Goal: Task Accomplishment & Management: Complete application form

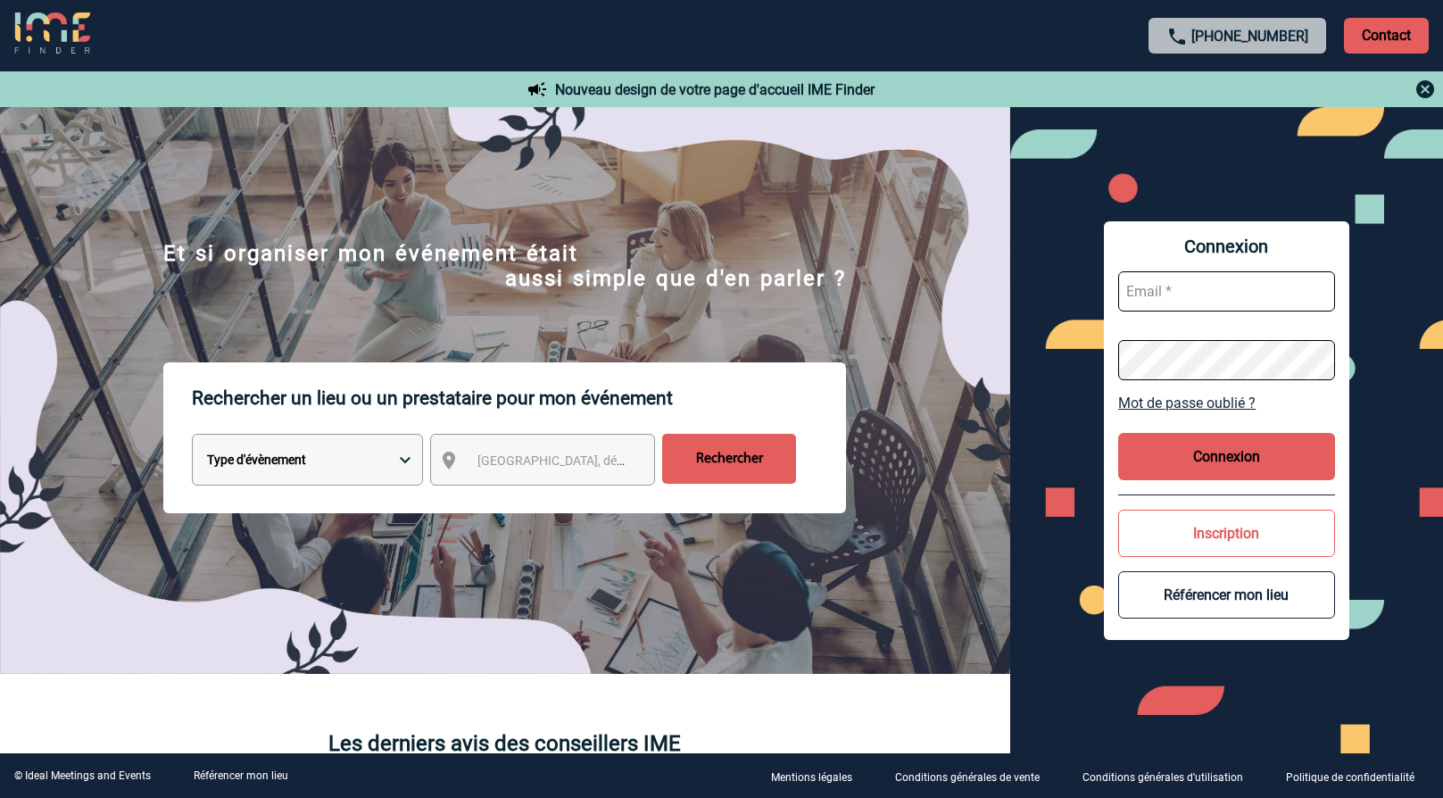
click at [1173, 292] on input "text" at bounding box center [1226, 291] width 217 height 40
type input "marianella.zerpa@sanofi.com"
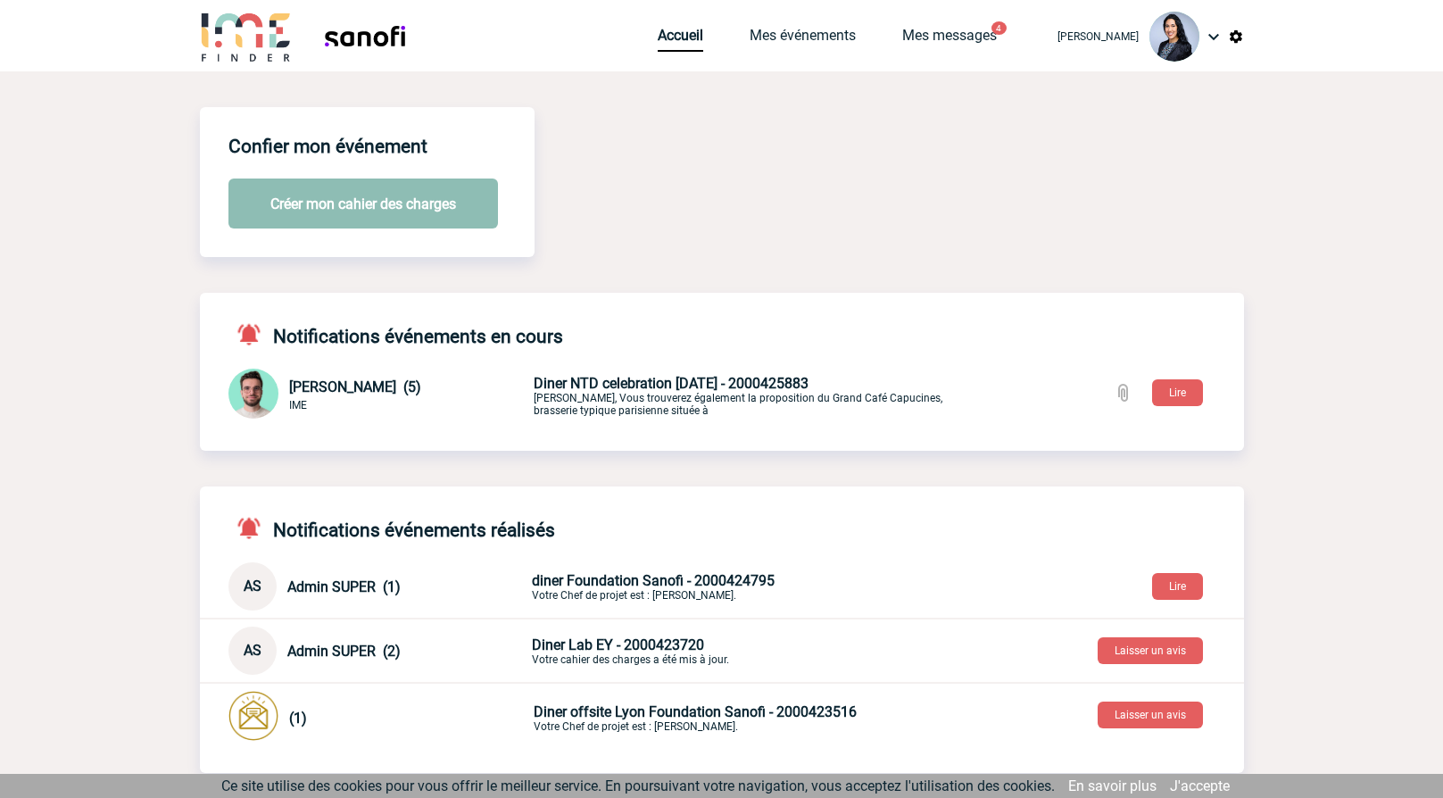
click at [405, 215] on button "Créer mon cahier des charges" at bounding box center [362, 203] width 269 height 50
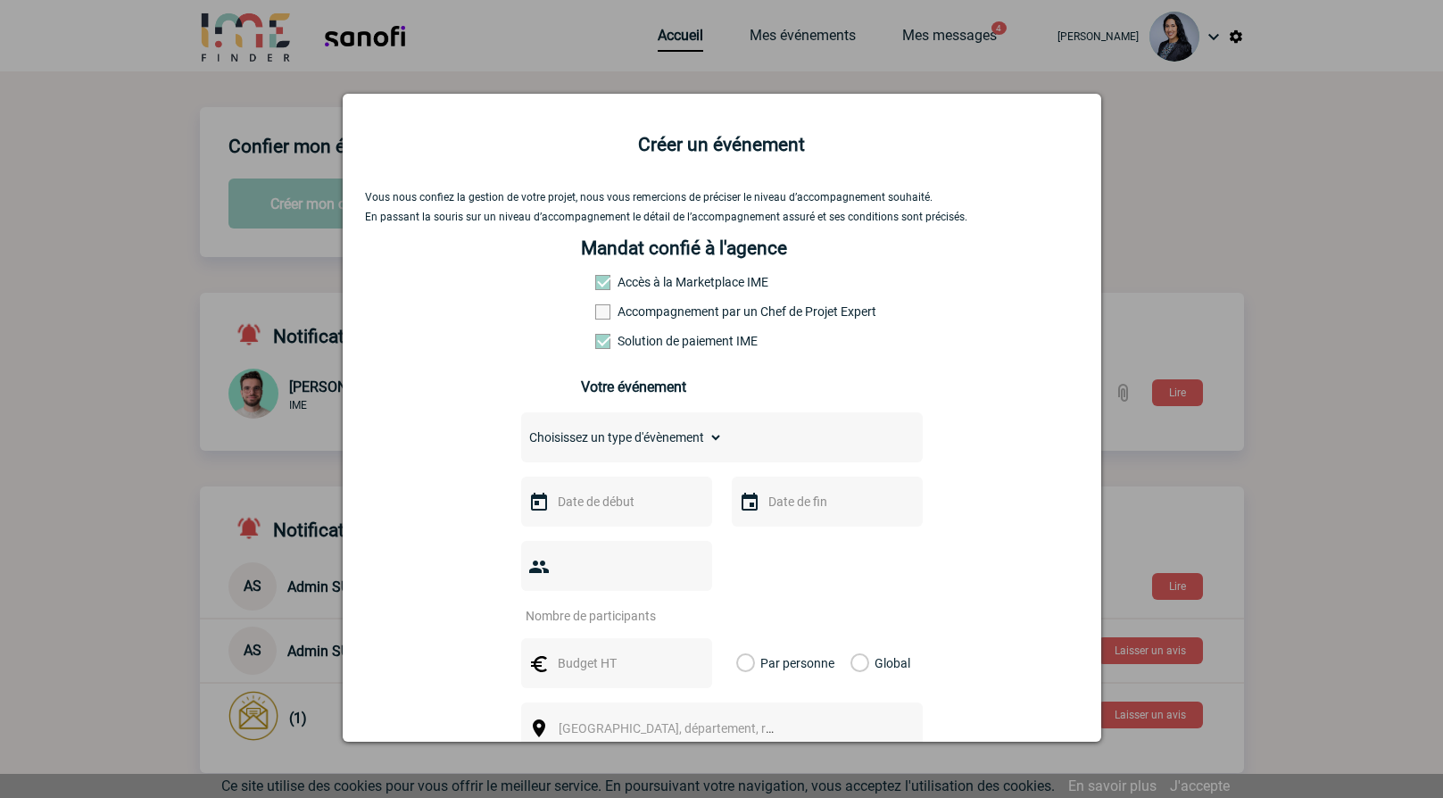
click at [595, 312] on span at bounding box center [602, 311] width 15 height 15
click at [0, 0] on input "Accompagnement par un Chef de Projet Expert" at bounding box center [0, 0] width 0 height 0
click at [630, 443] on select "Choisissez un type d'évènement Séminaire avec nuitée Séminaire sans nuitée Repa…" at bounding box center [622, 437] width 202 height 25
select select "3"
click at [521, 429] on select "Choisissez un type d'évènement Séminaire avec nuitée Séminaire sans nuitée Repa…" at bounding box center [622, 437] width 202 height 25
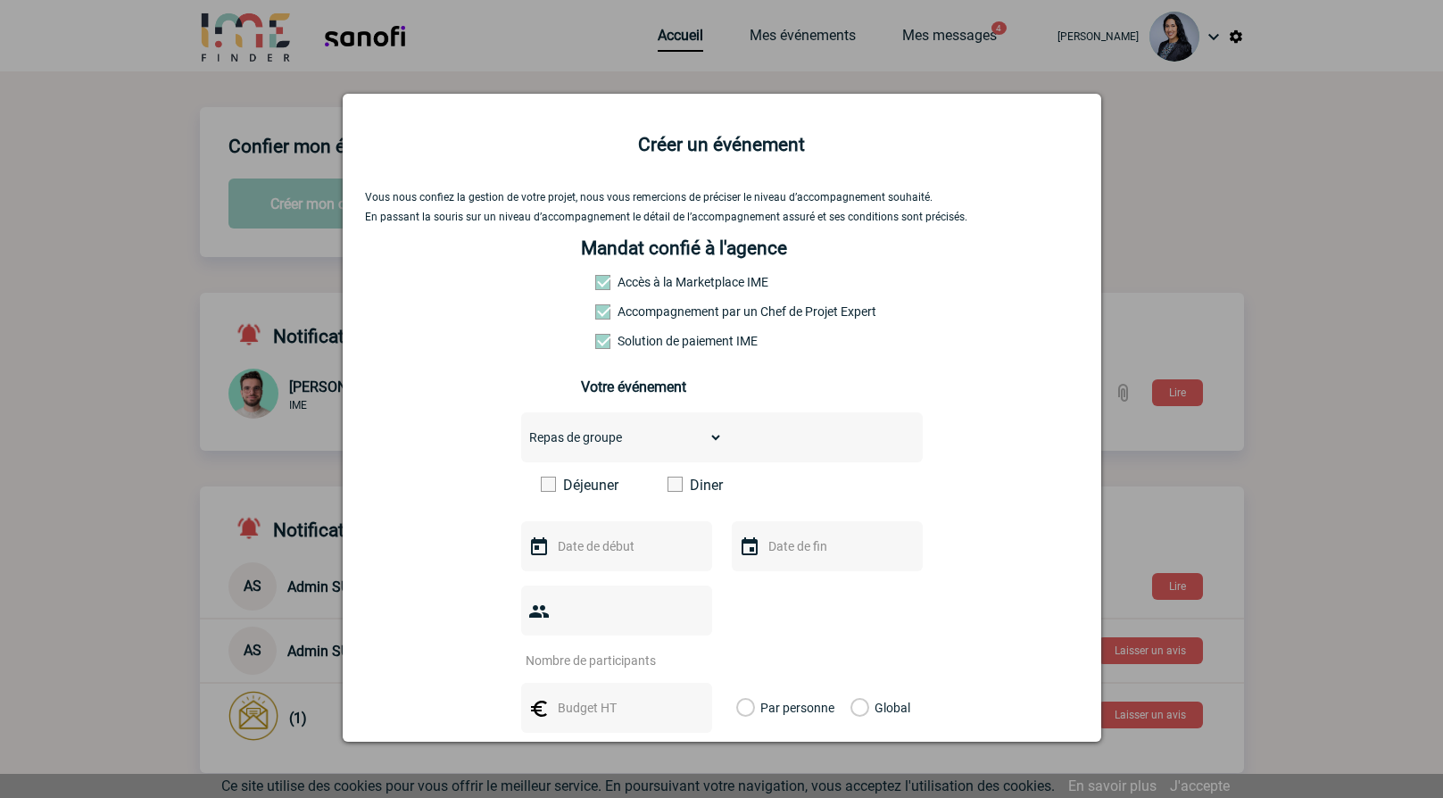
click at [675, 492] on span at bounding box center [674, 484] width 15 height 15
click at [0, 0] on input "Diner" at bounding box center [0, 0] width 0 height 0
click at [530, 550] on img at bounding box center [538, 546] width 21 height 21
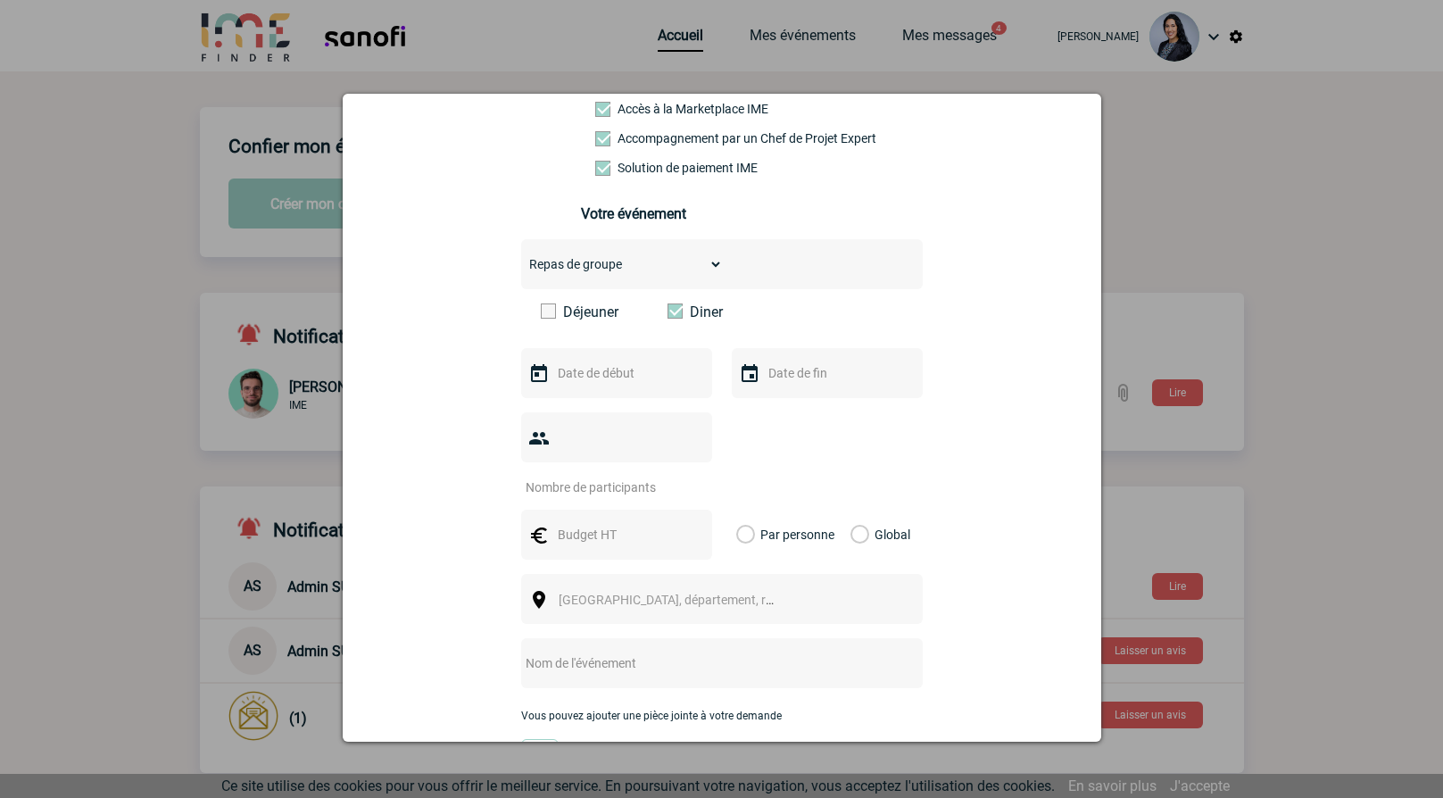
scroll to position [178, 0]
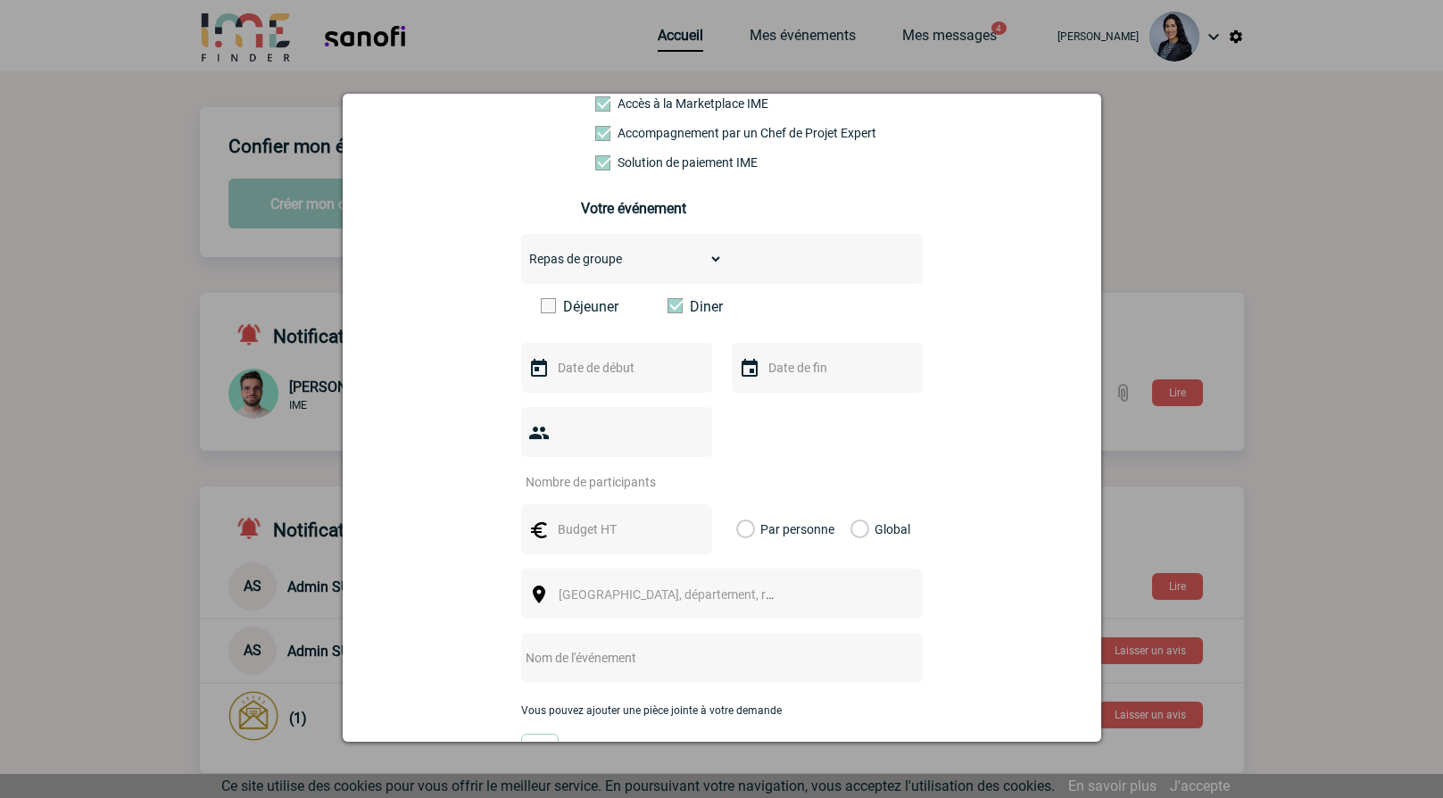
click at [555, 370] on input "text" at bounding box center [614, 367] width 123 height 23
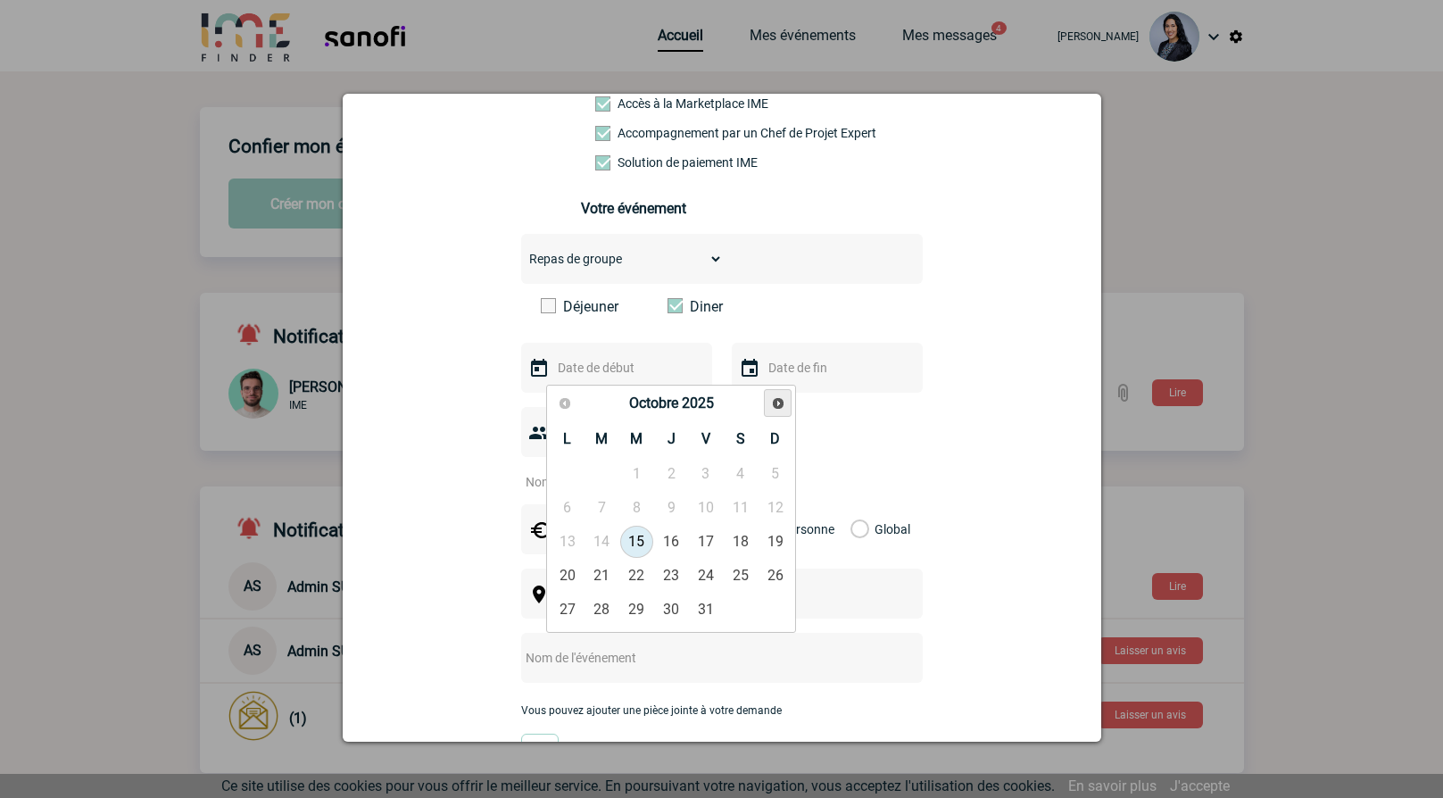
click at [780, 397] on span "Suivant" at bounding box center [778, 403] width 14 height 14
click at [636, 607] on link "26" at bounding box center [636, 609] width 33 height 32
type input "26-11-2025"
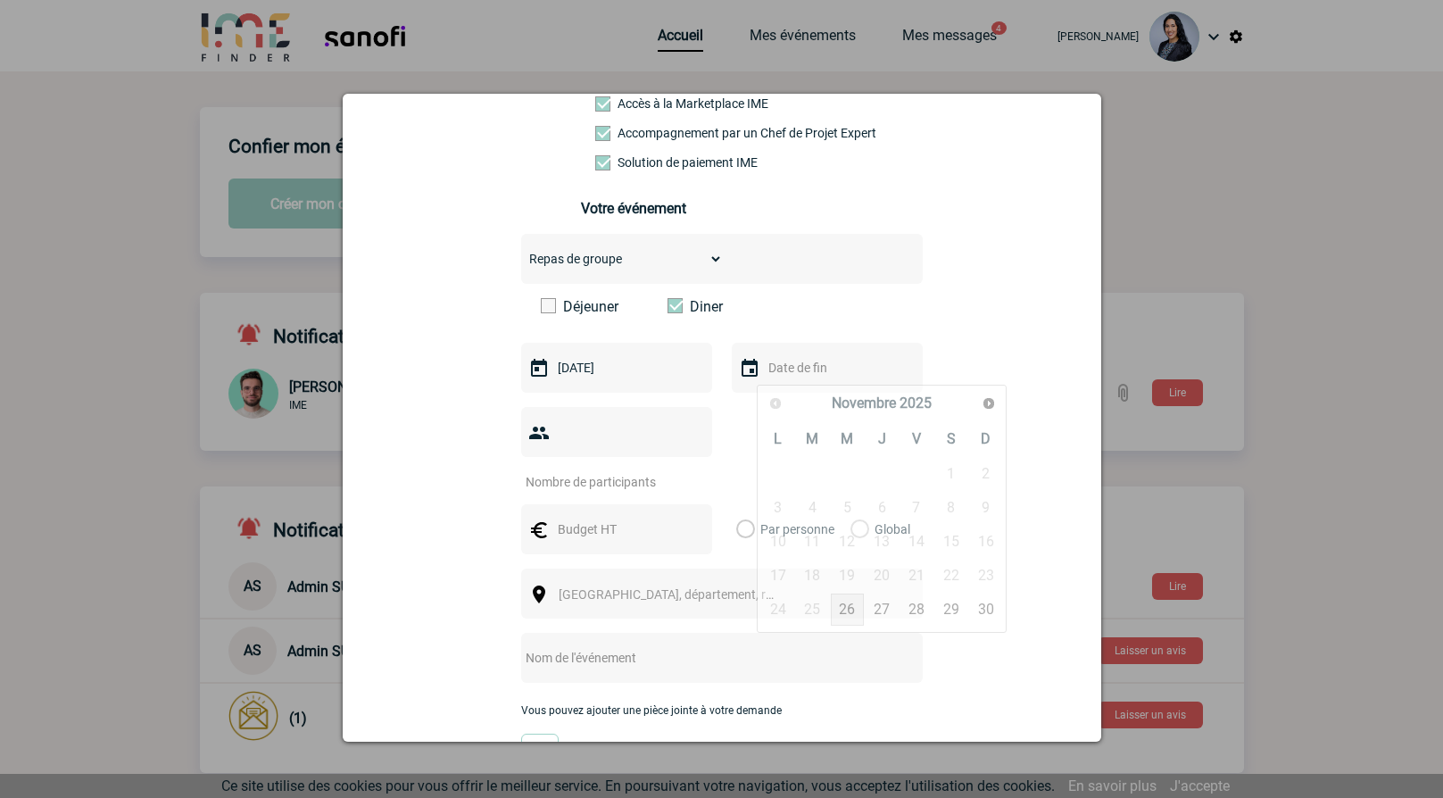
click at [795, 379] on input "text" at bounding box center [825, 367] width 123 height 23
click at [874, 603] on link "27" at bounding box center [882, 609] width 33 height 32
type input "27-11-2025"
click at [600, 470] on input "number" at bounding box center [605, 481] width 168 height 23
type input "30"
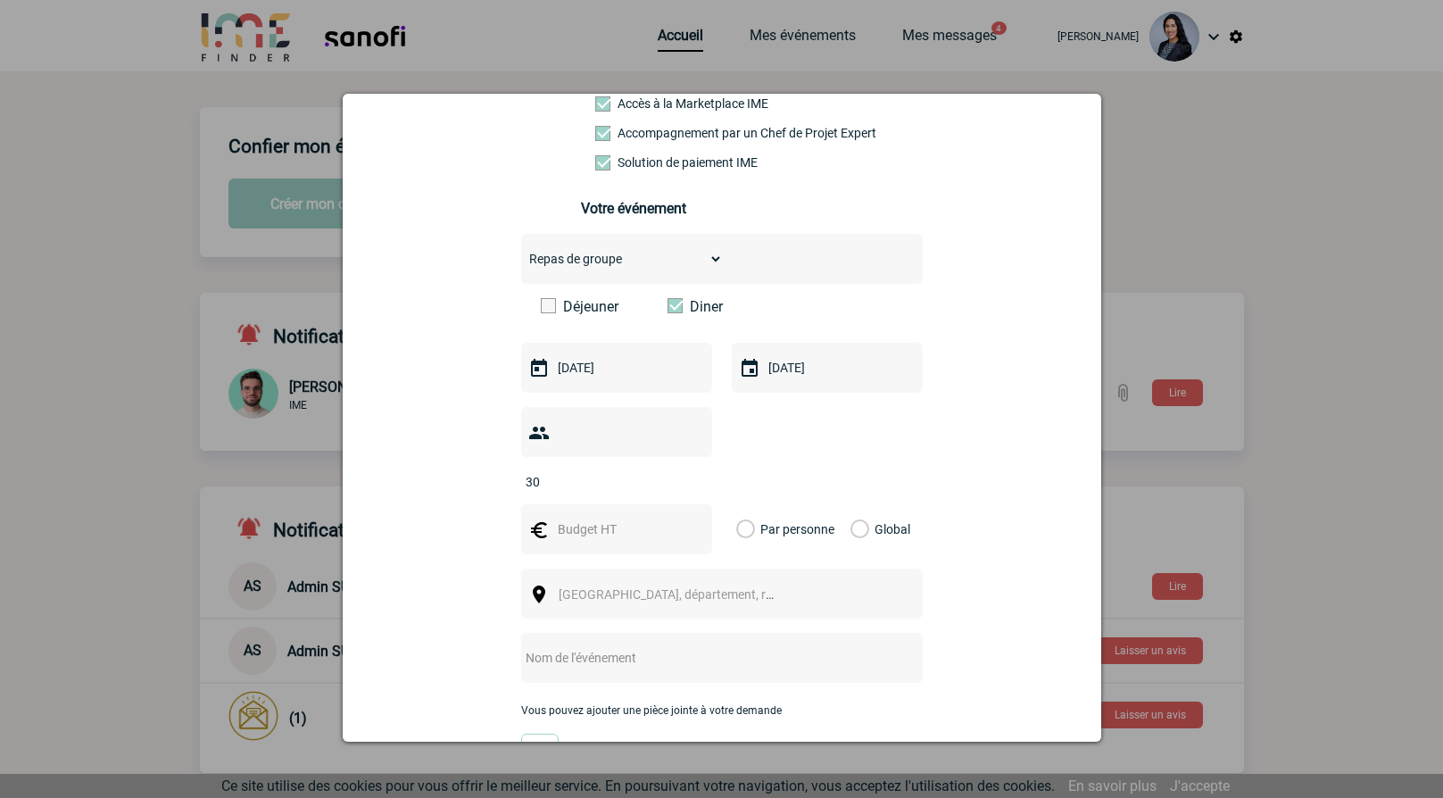
click at [614, 518] on input "text" at bounding box center [614, 529] width 123 height 23
type input "70"
click at [742, 504] on label "Par personne" at bounding box center [746, 529] width 20 height 50
click at [0, 0] on input "Par personne" at bounding box center [0, 0] width 0 height 0
click at [669, 587] on span "Ville, département, région..." at bounding box center [683, 594] width 248 height 14
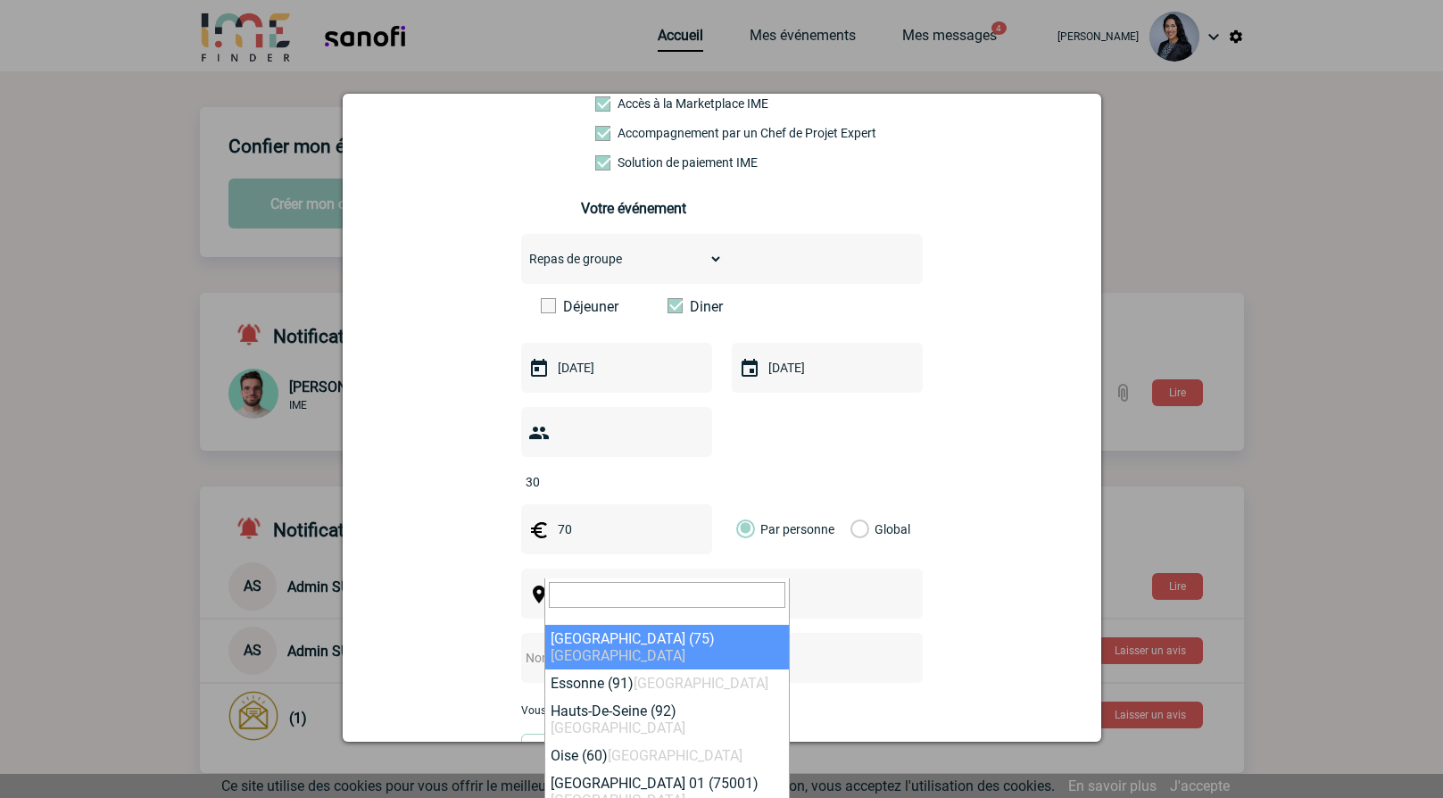
type input "5"
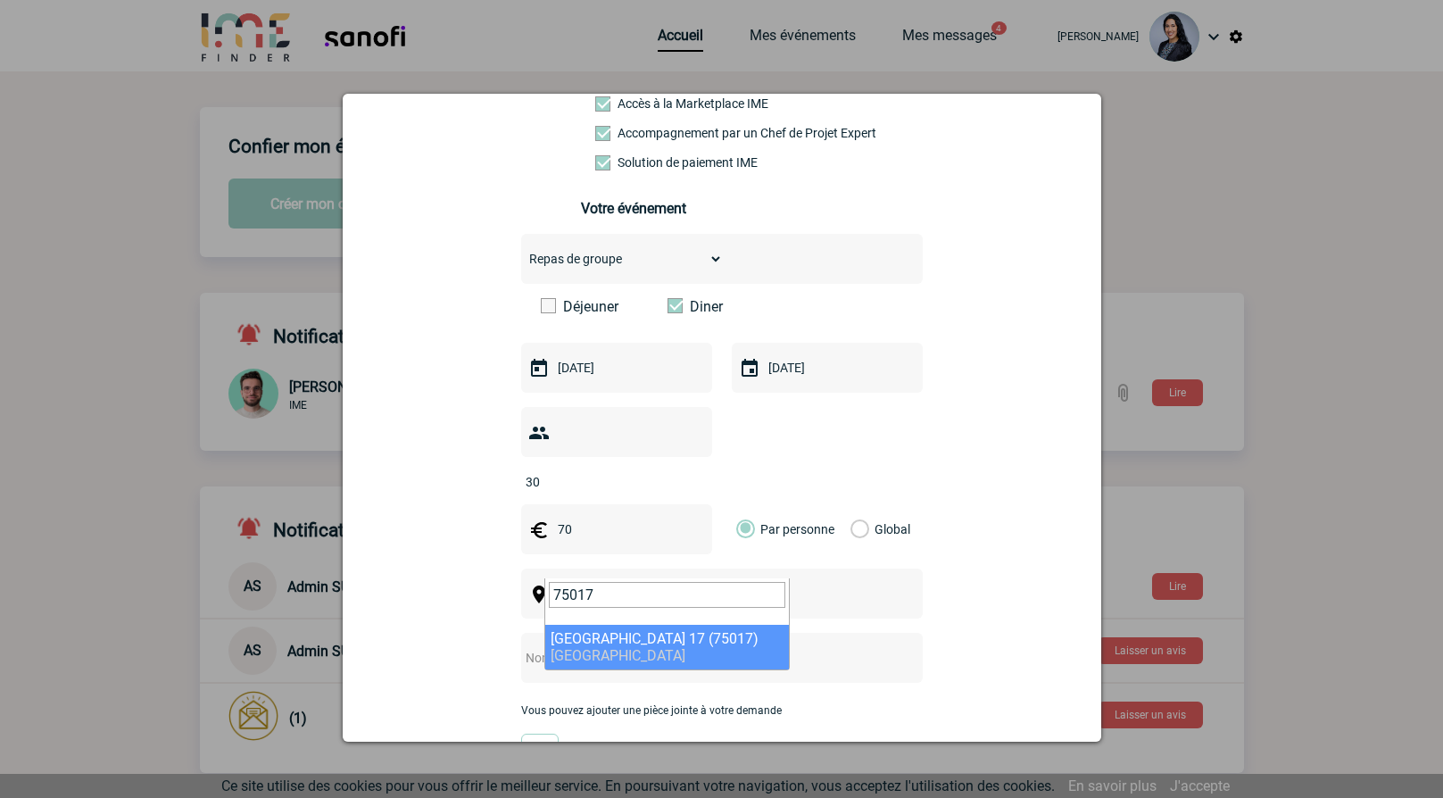
type input "75017"
select select "21"
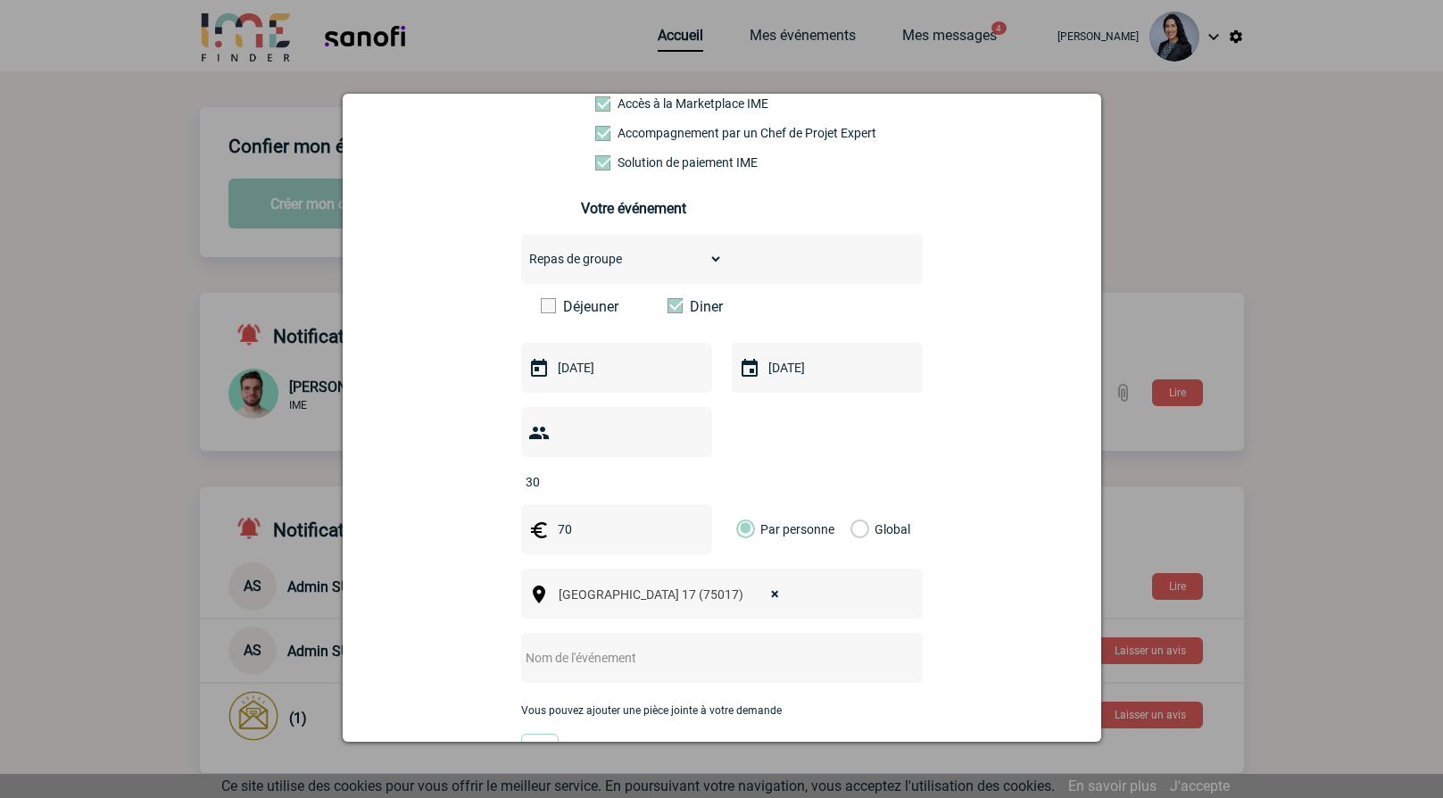
click at [564, 646] on input "text" at bounding box center [698, 657] width 354 height 23
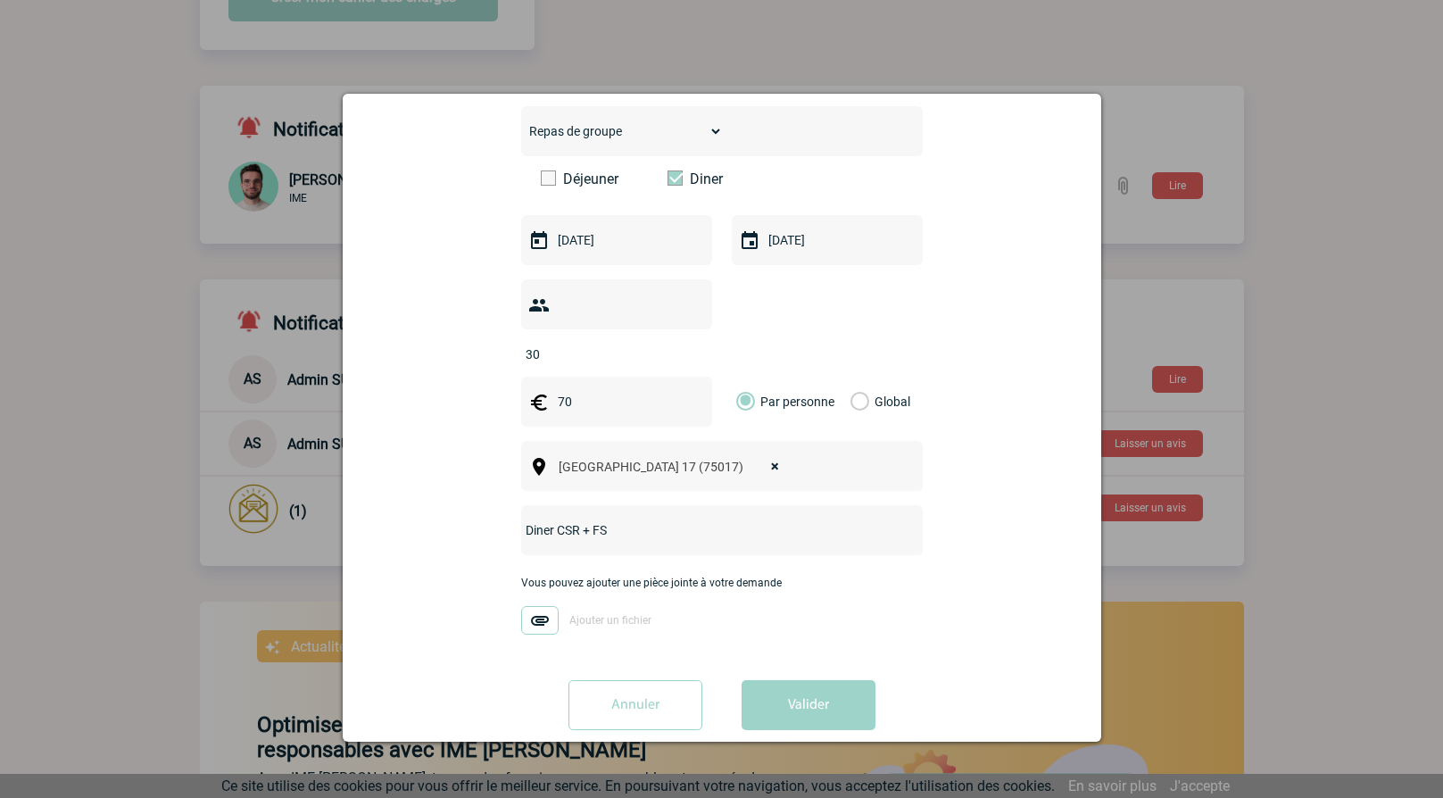
scroll to position [357, 0]
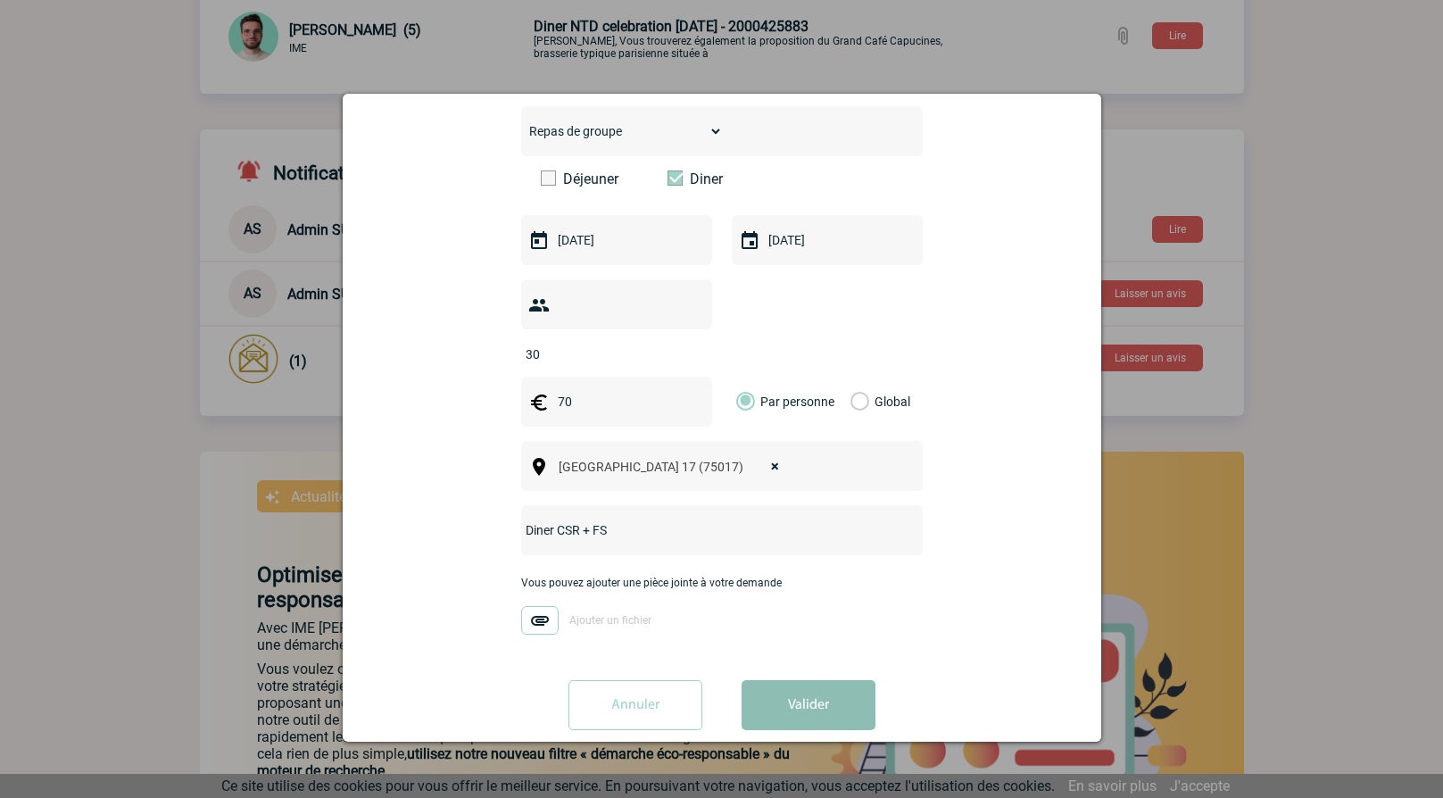
type input "Diner CSR + FS"
click at [780, 680] on button "Valider" at bounding box center [809, 705] width 134 height 50
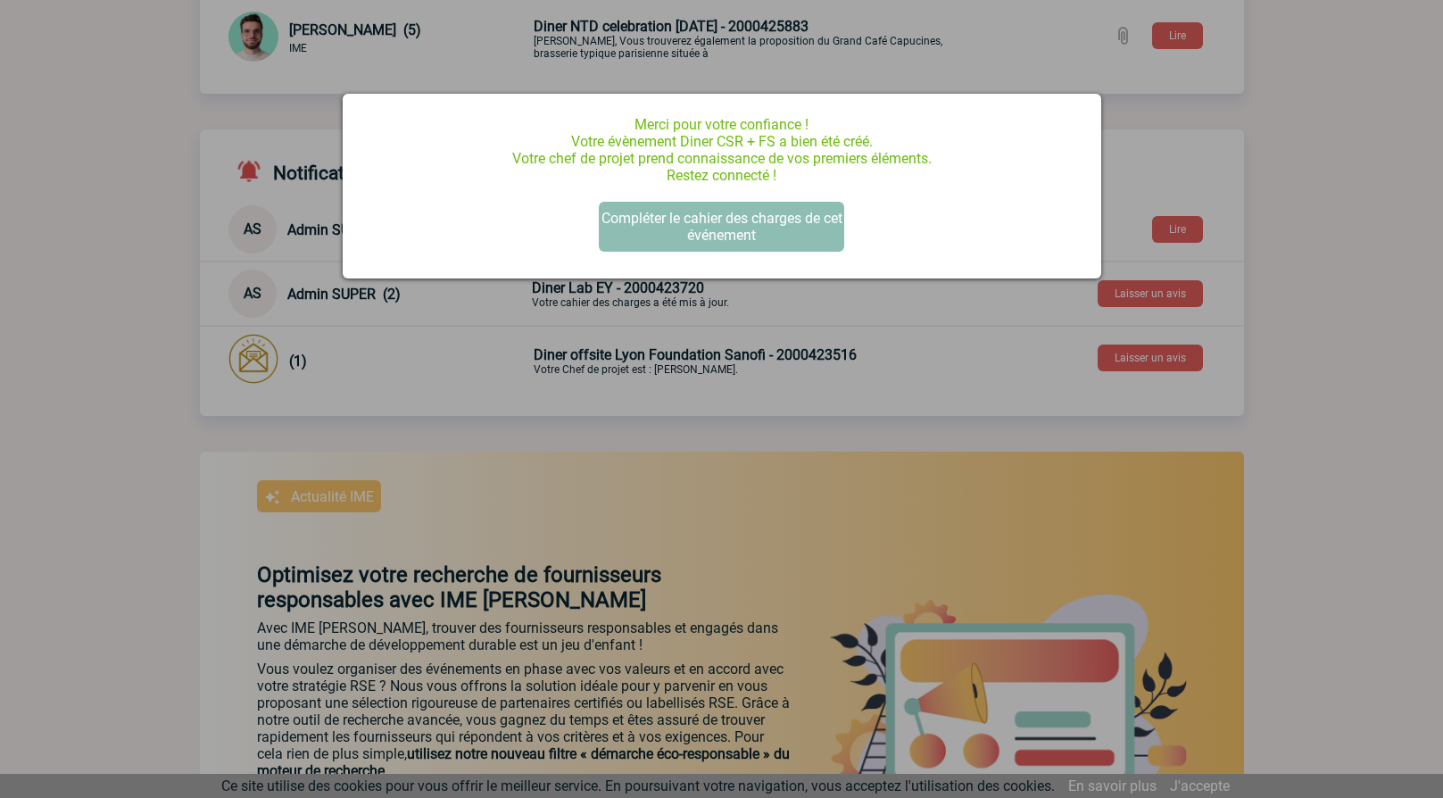
click at [776, 236] on button "Compléter le cahier des charges de cet événement" at bounding box center [721, 227] width 245 height 50
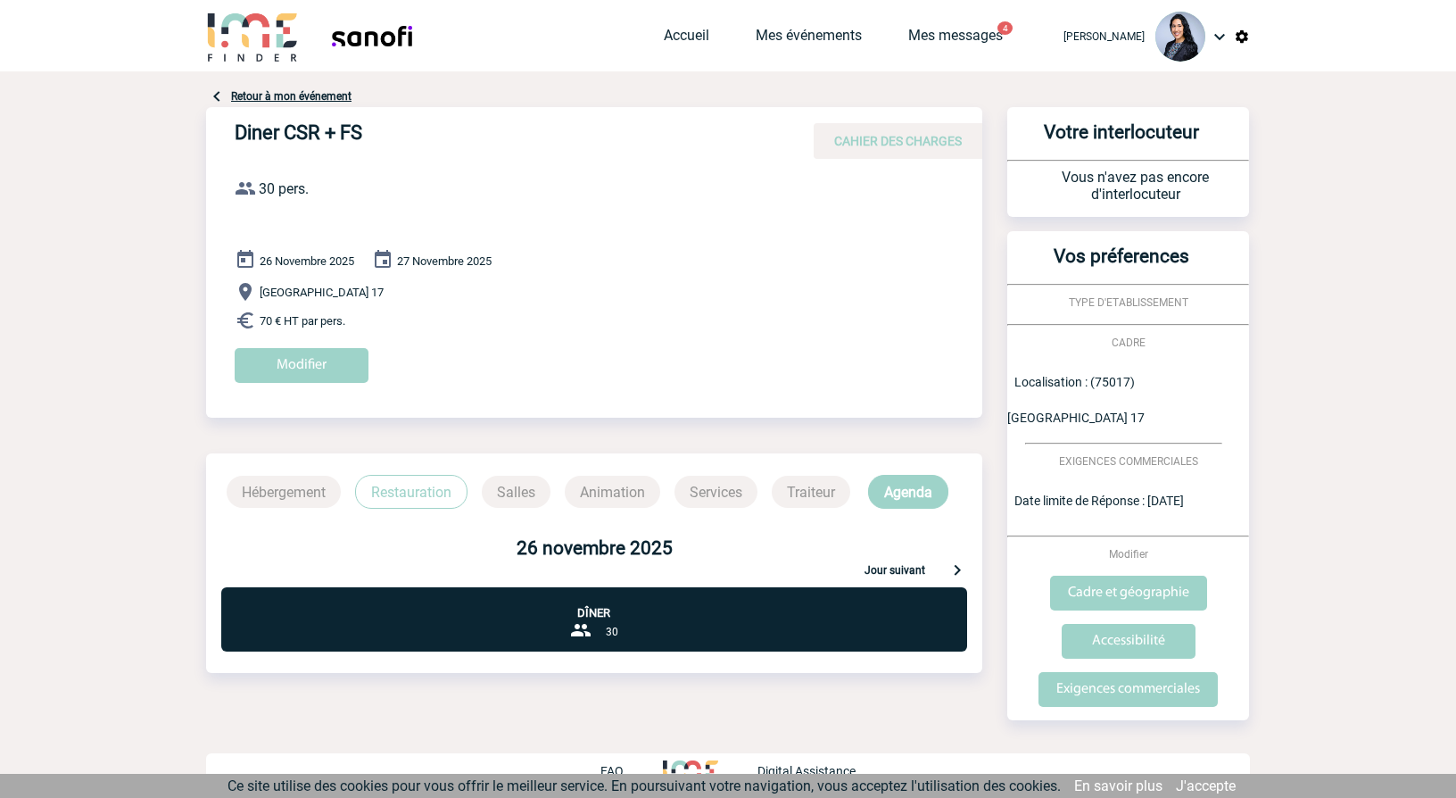
click at [414, 498] on p "Restauration" at bounding box center [411, 492] width 112 height 34
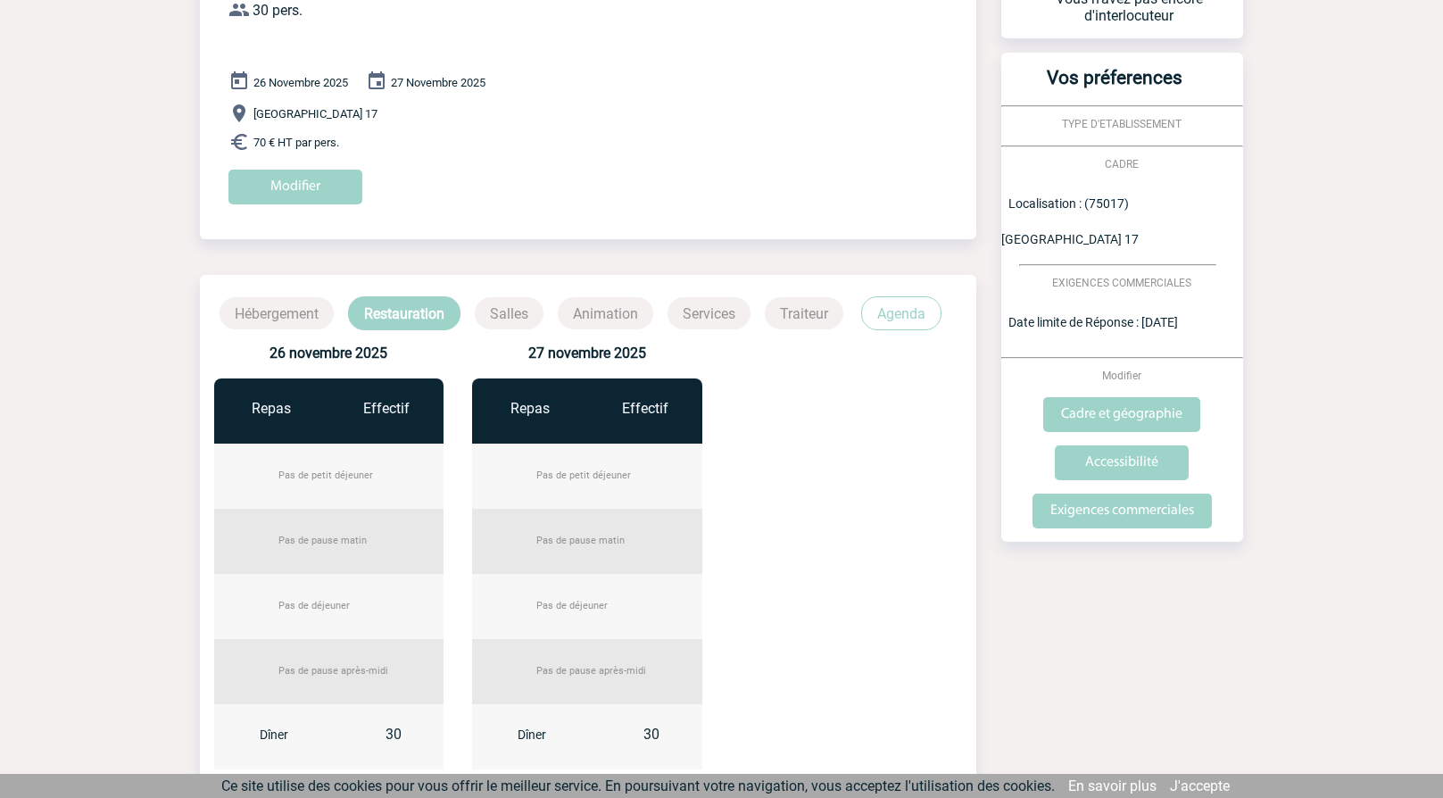
scroll to position [268, 0]
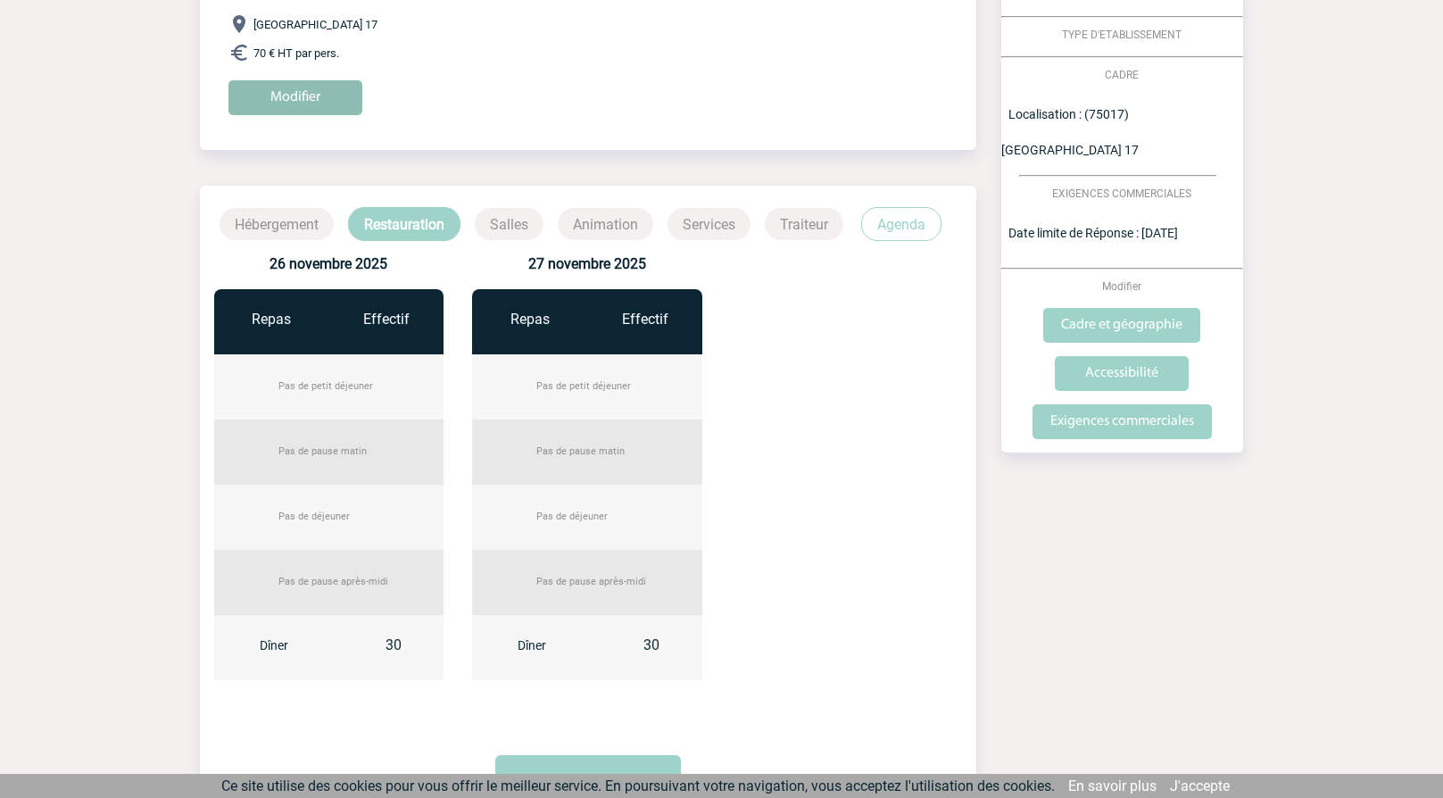
click at [285, 91] on input "Modifier" at bounding box center [295, 97] width 134 height 35
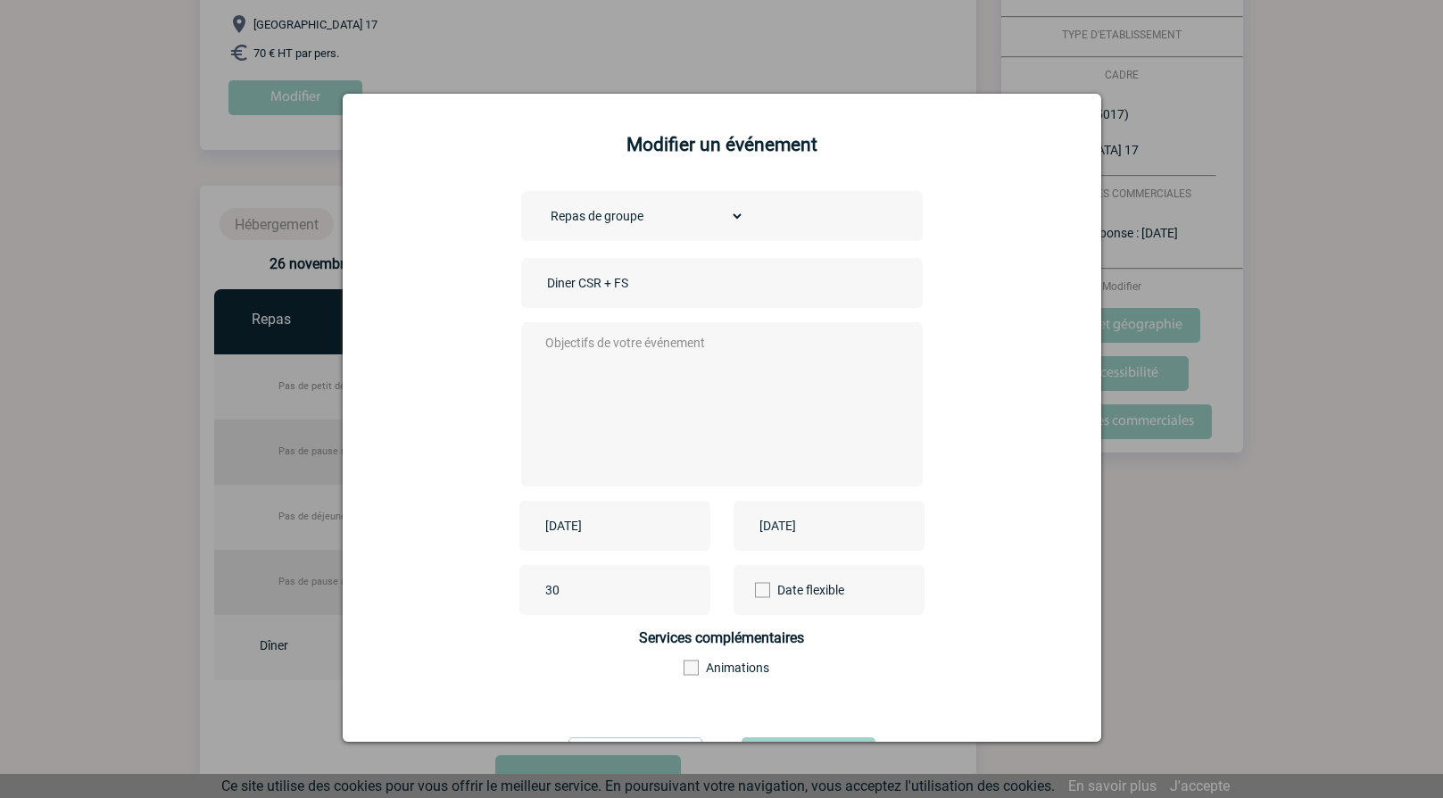
click at [607, 384] on textarea at bounding box center [717, 402] width 352 height 143
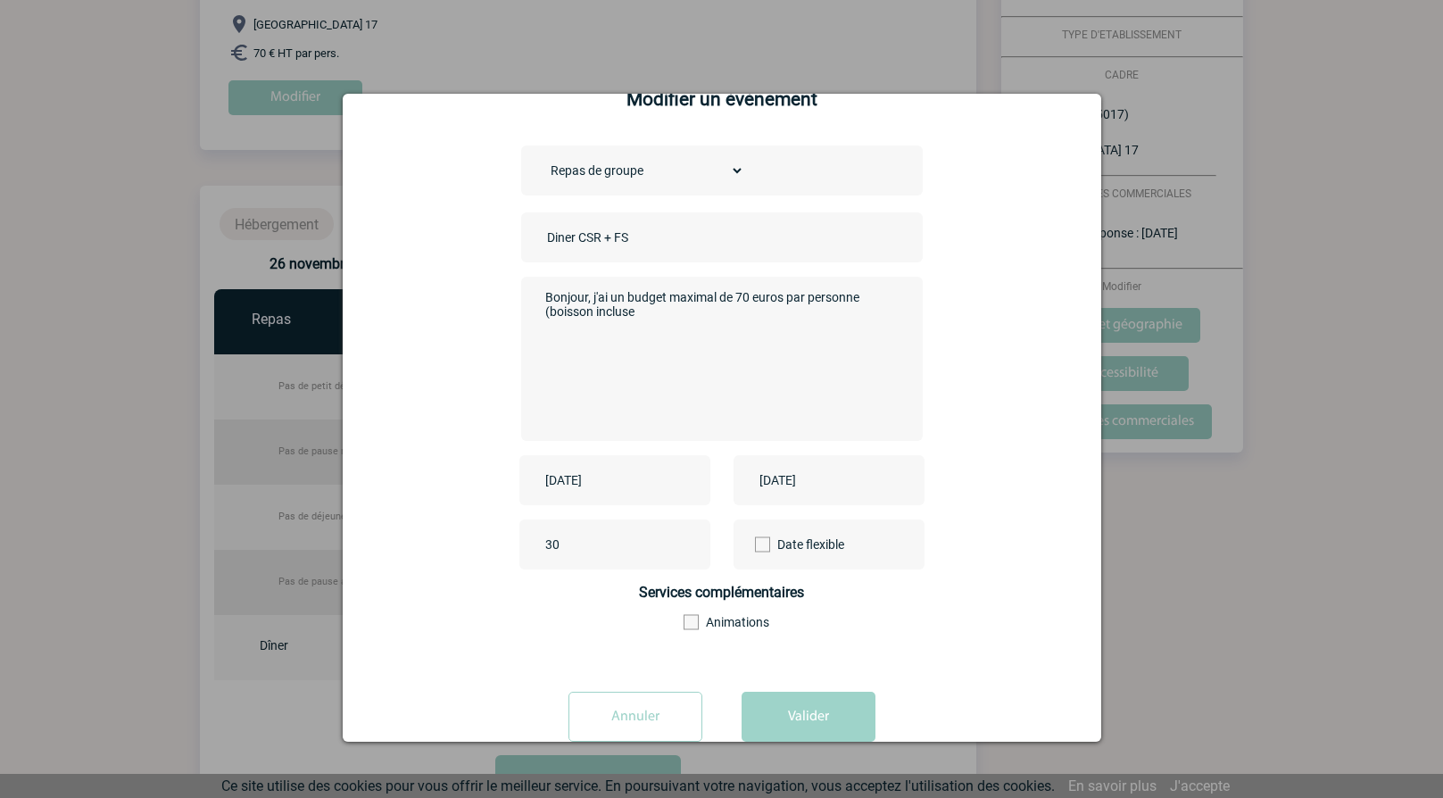
scroll to position [87, 0]
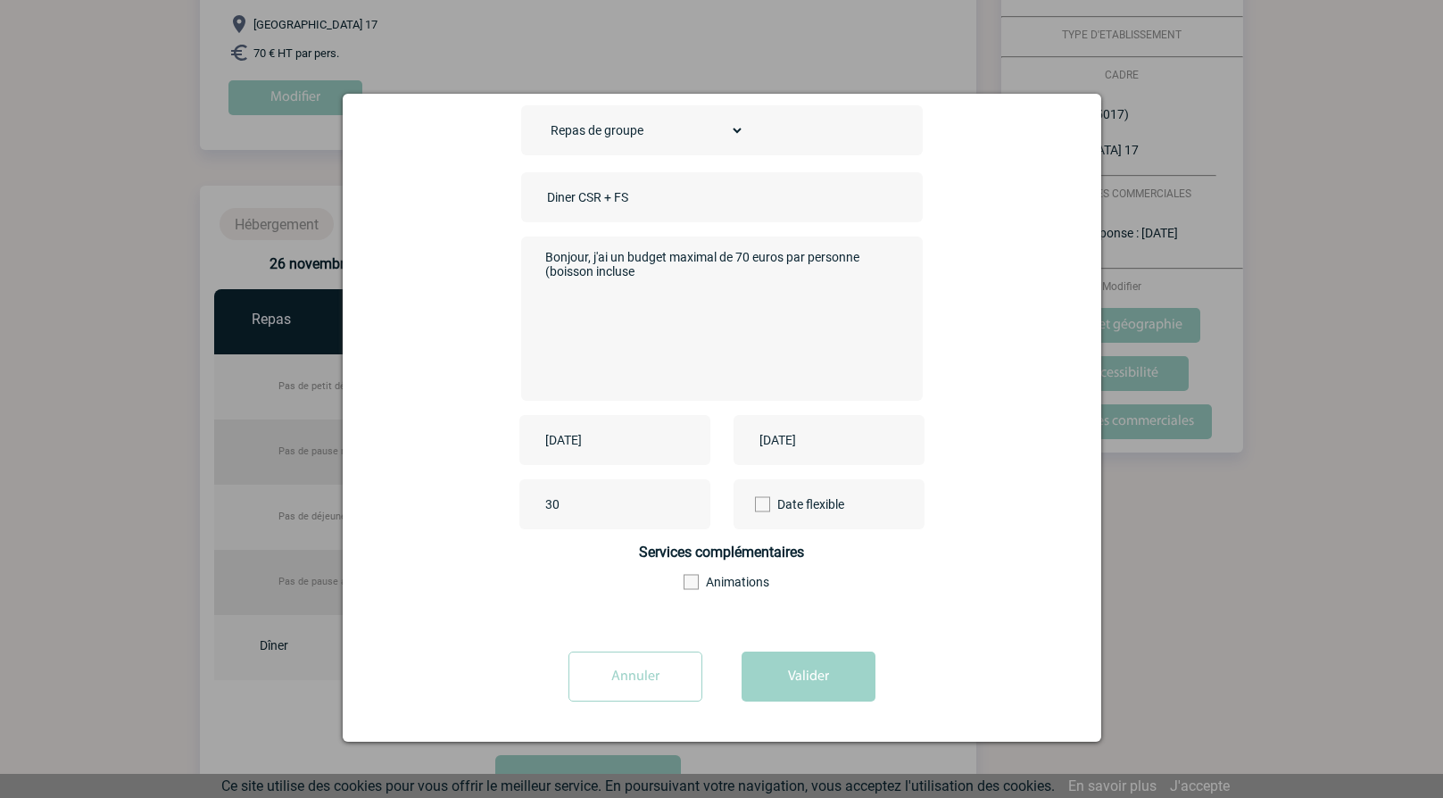
click at [734, 252] on textarea "Bonjour, j'ai un budget maximal de 70 euros par personne (boisson incluse" at bounding box center [717, 316] width 352 height 143
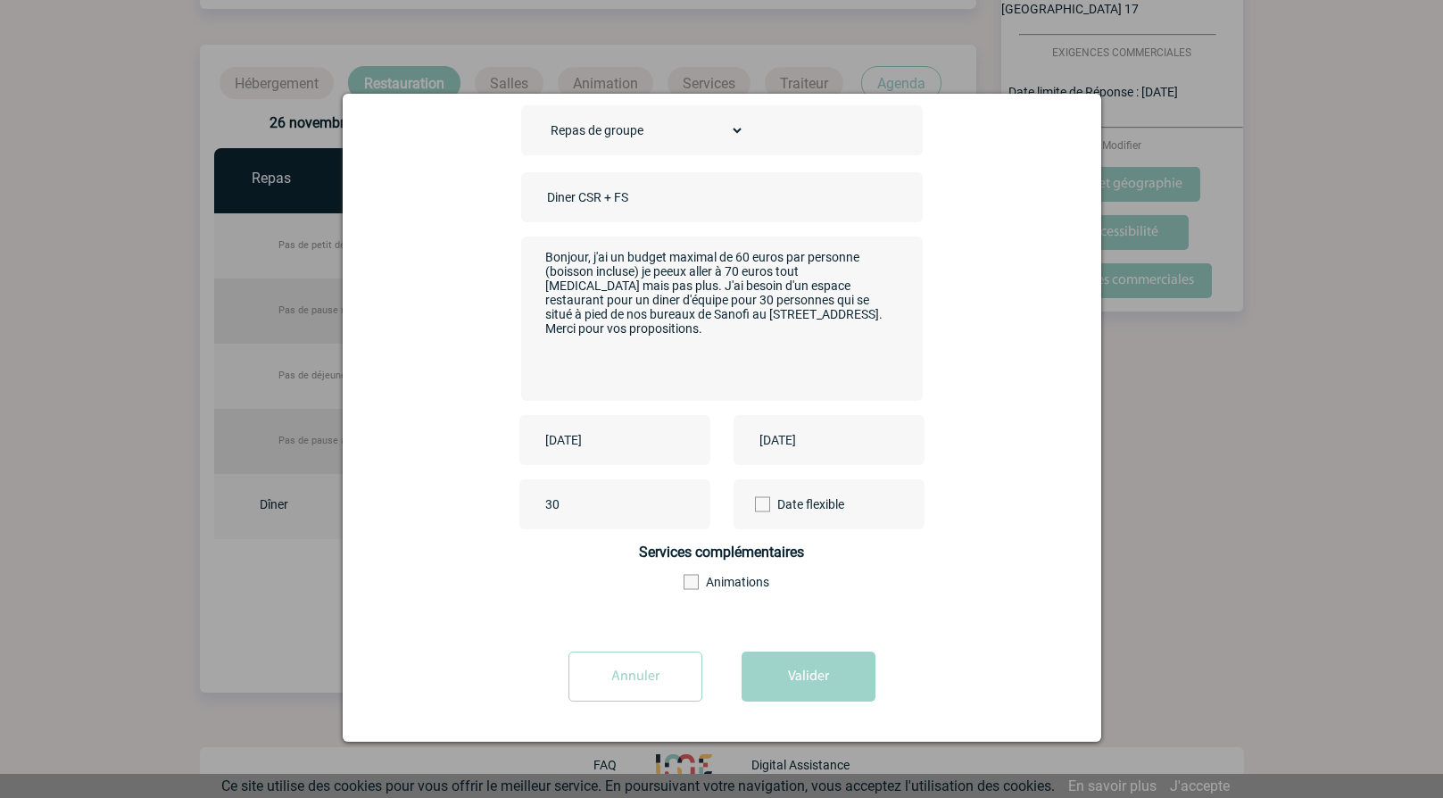
click at [663, 268] on textarea "Bonjour, j'ai un budget maximal de 60 euros par personne (boisson incluse) je p…" at bounding box center [717, 316] width 352 height 143
type textarea "Bonjour, j'ai un budget maximal de 60 euros par personne (boisson incluse) je p…"
click at [815, 690] on button "Valider" at bounding box center [809, 676] width 134 height 50
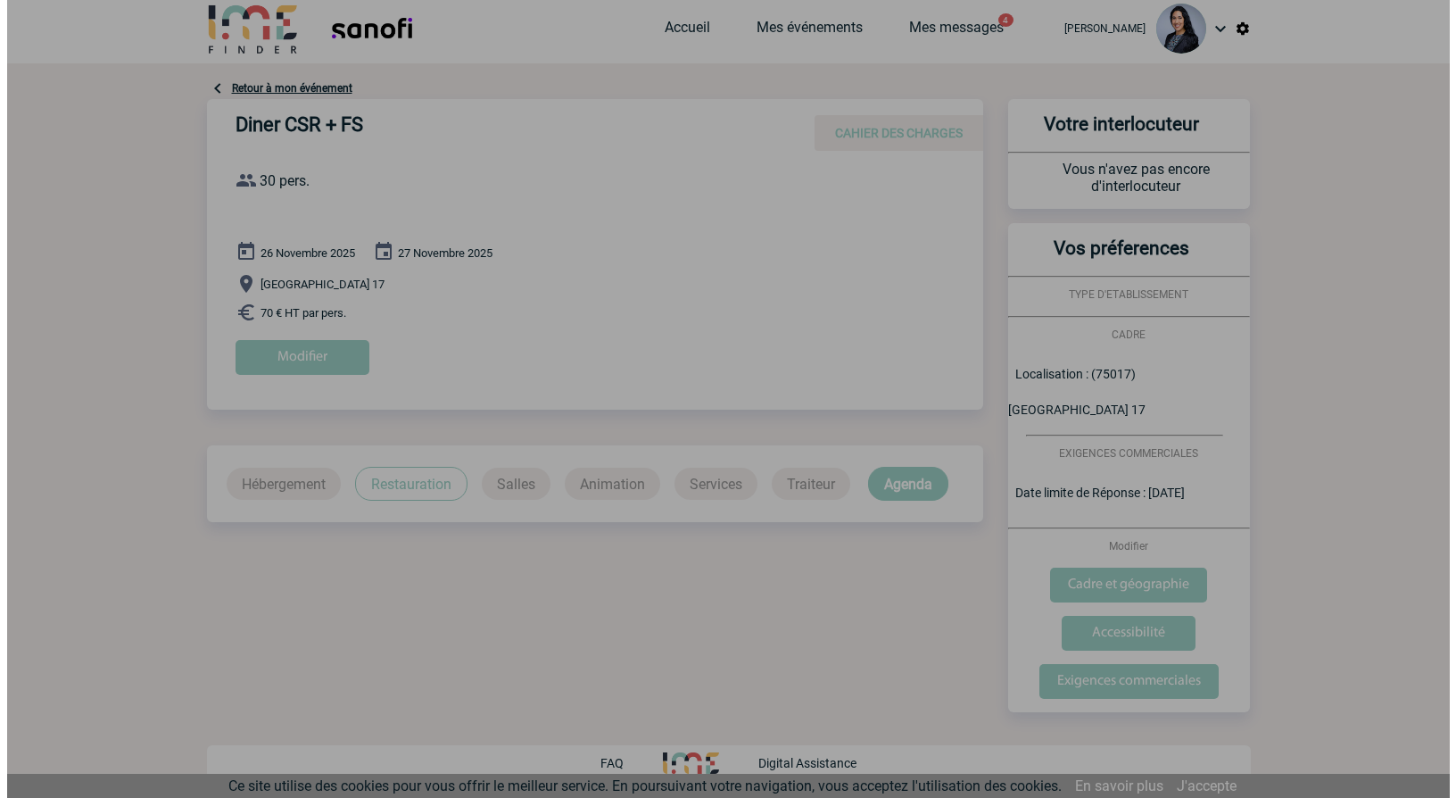
scroll to position [0, 0]
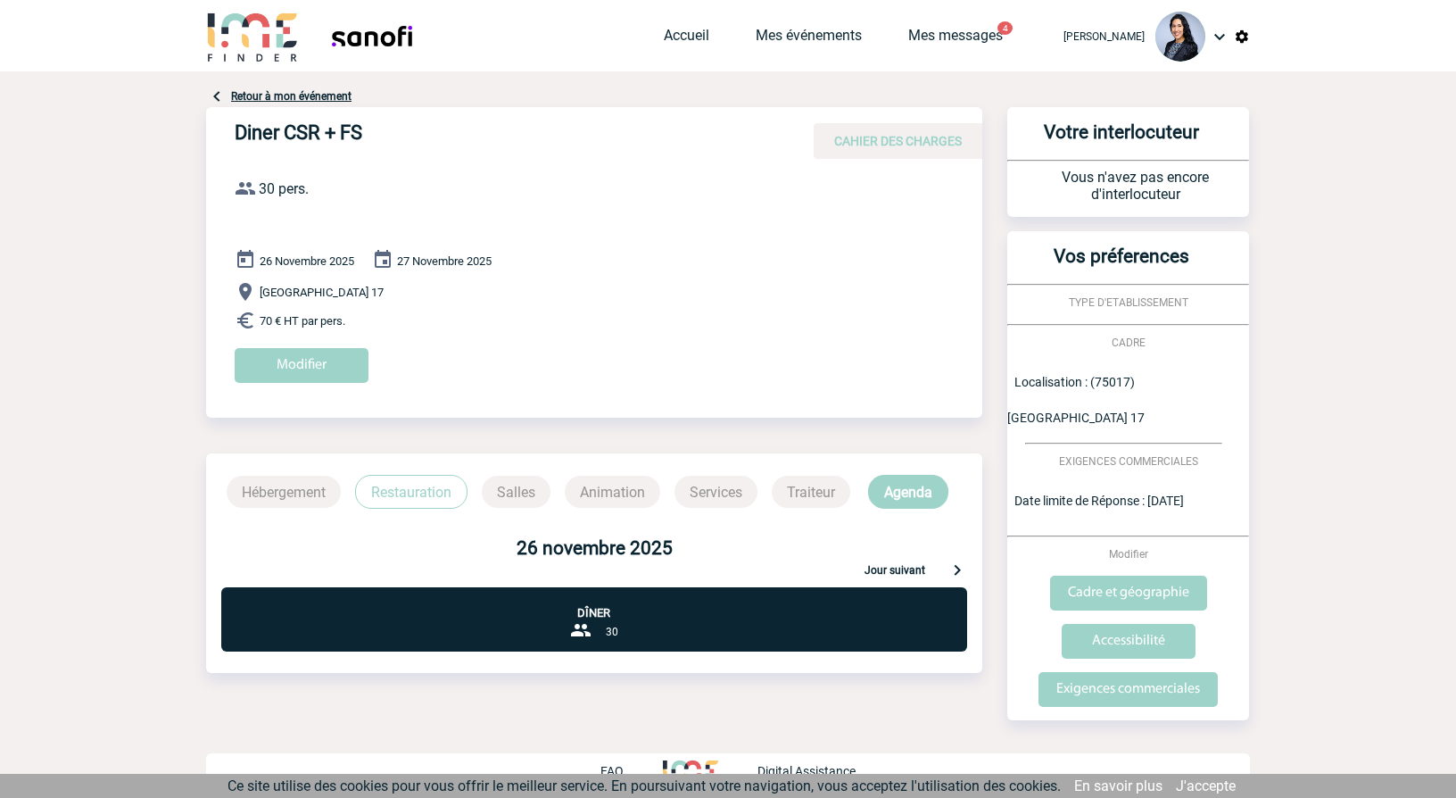
click at [286, 316] on span "70 € HT par pers." at bounding box center [303, 320] width 86 height 13
click at [304, 356] on input "Modifier" at bounding box center [302, 365] width 134 height 35
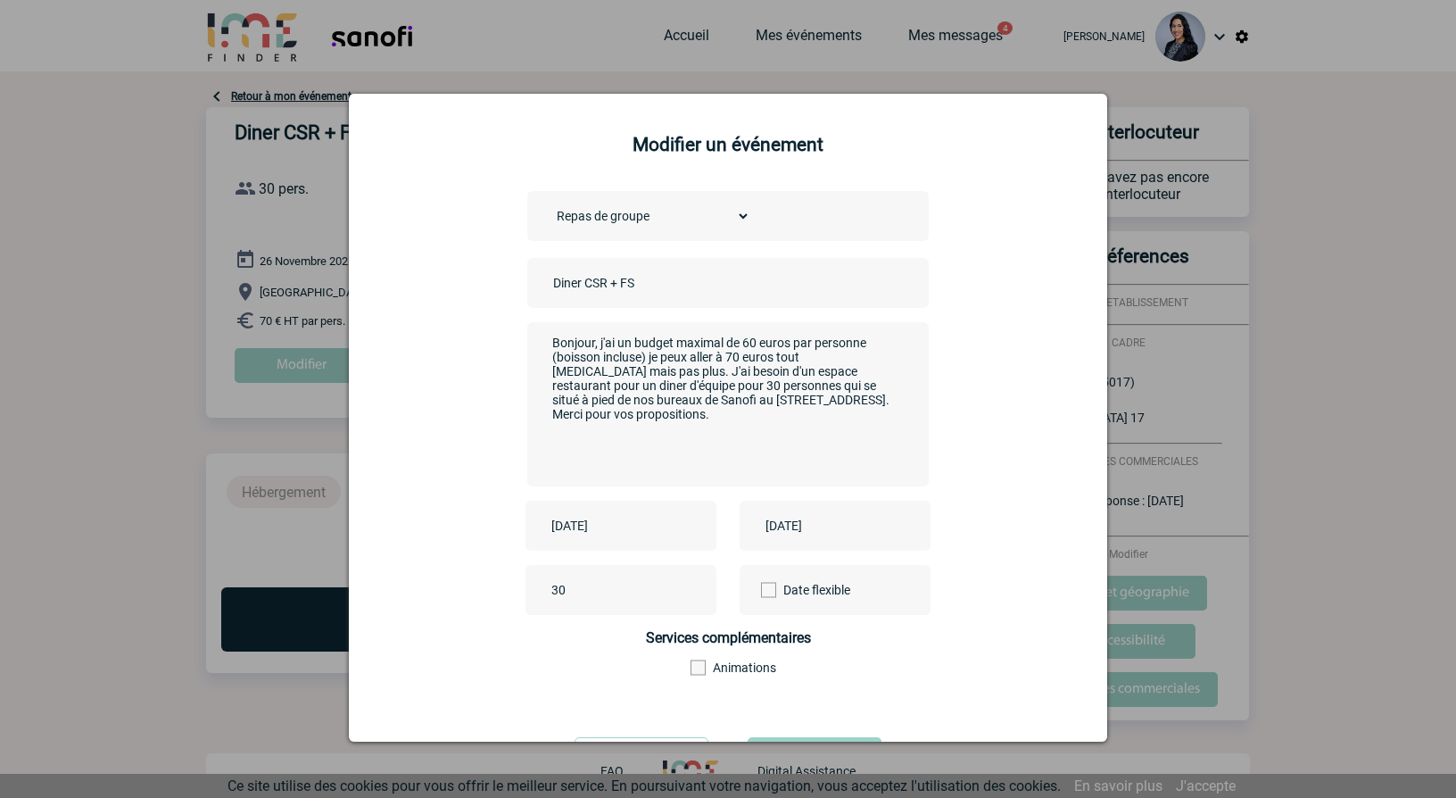
click at [769, 142] on h2 "Modifier un événement" at bounding box center [728, 144] width 714 height 21
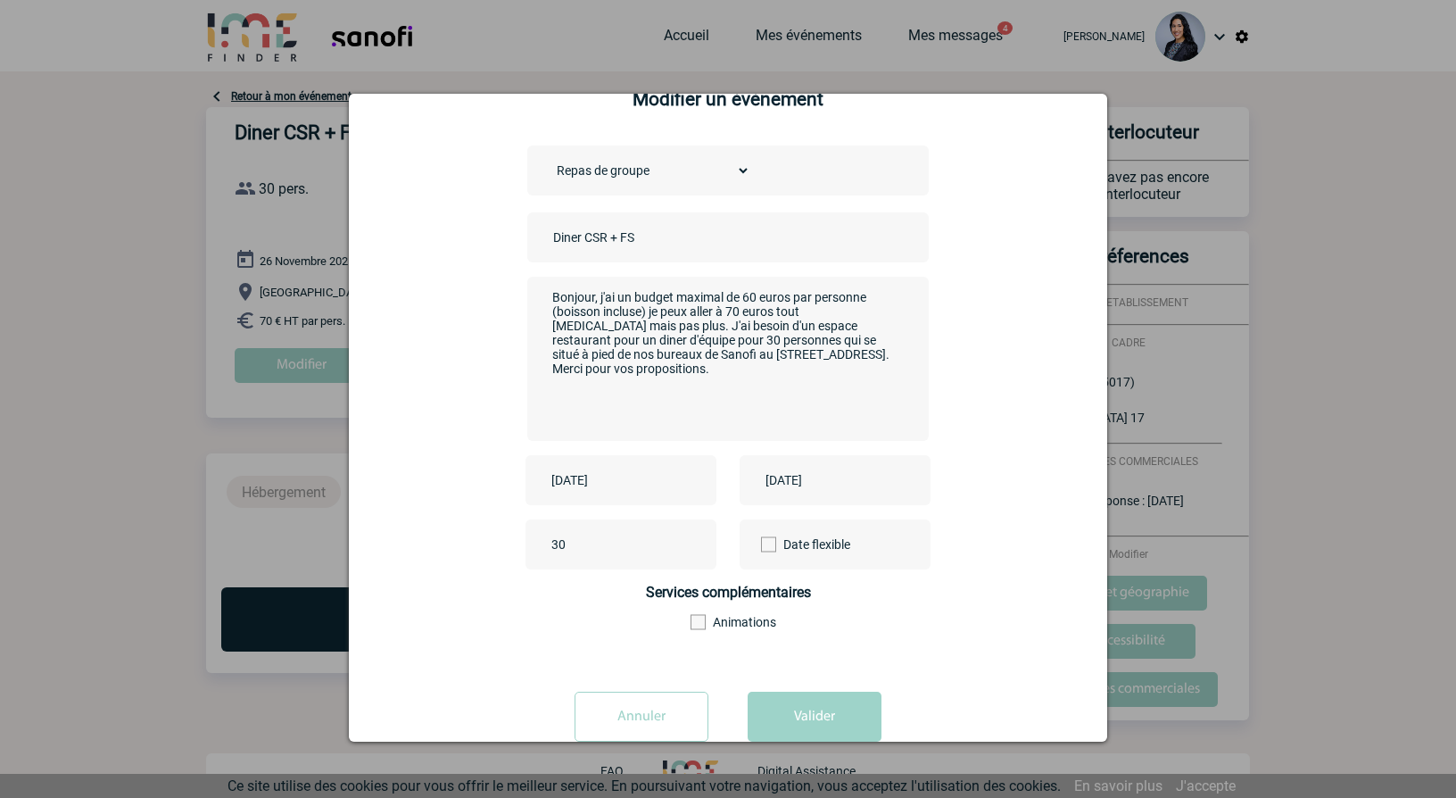
scroll to position [87, 0]
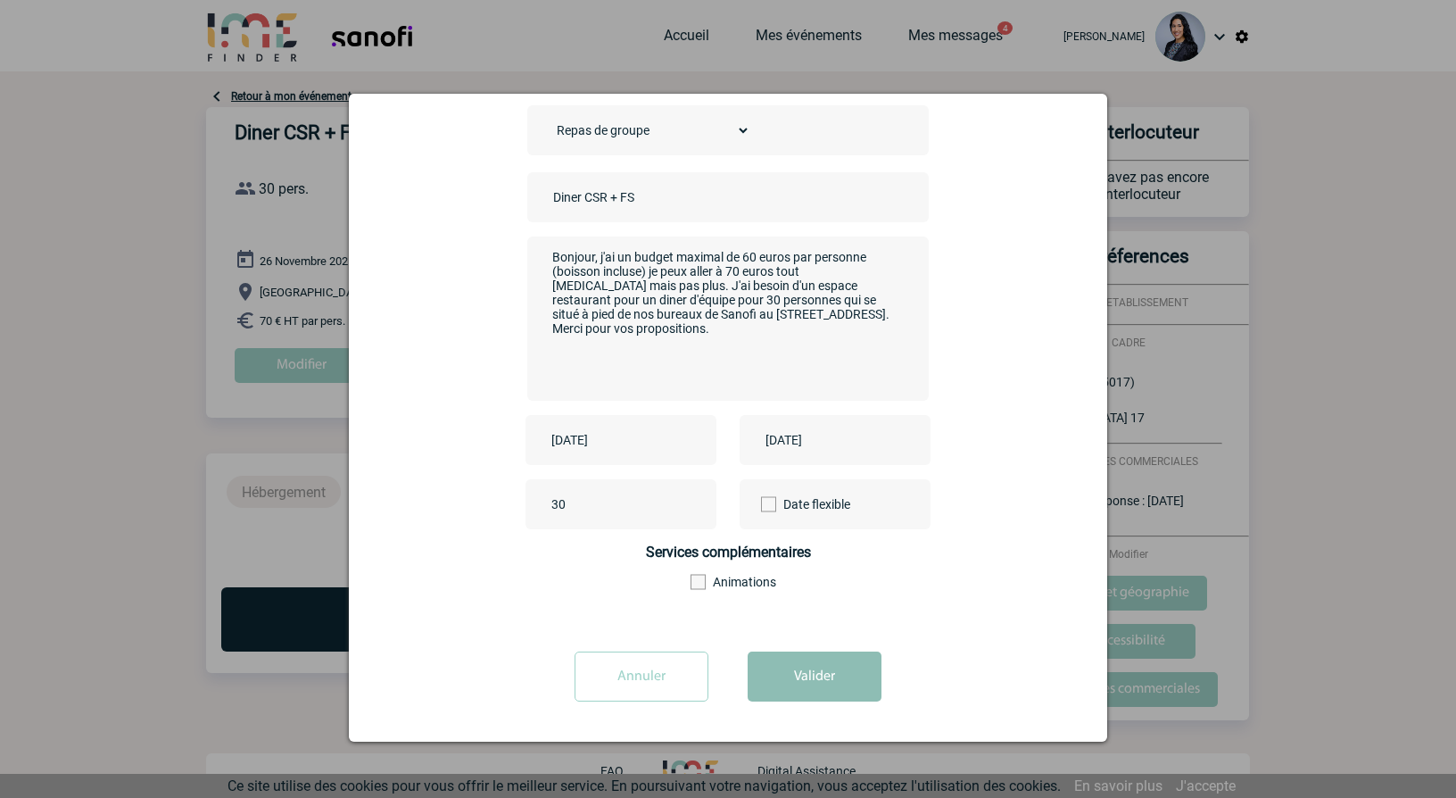
click at [774, 667] on button "Valider" at bounding box center [815, 676] width 134 height 50
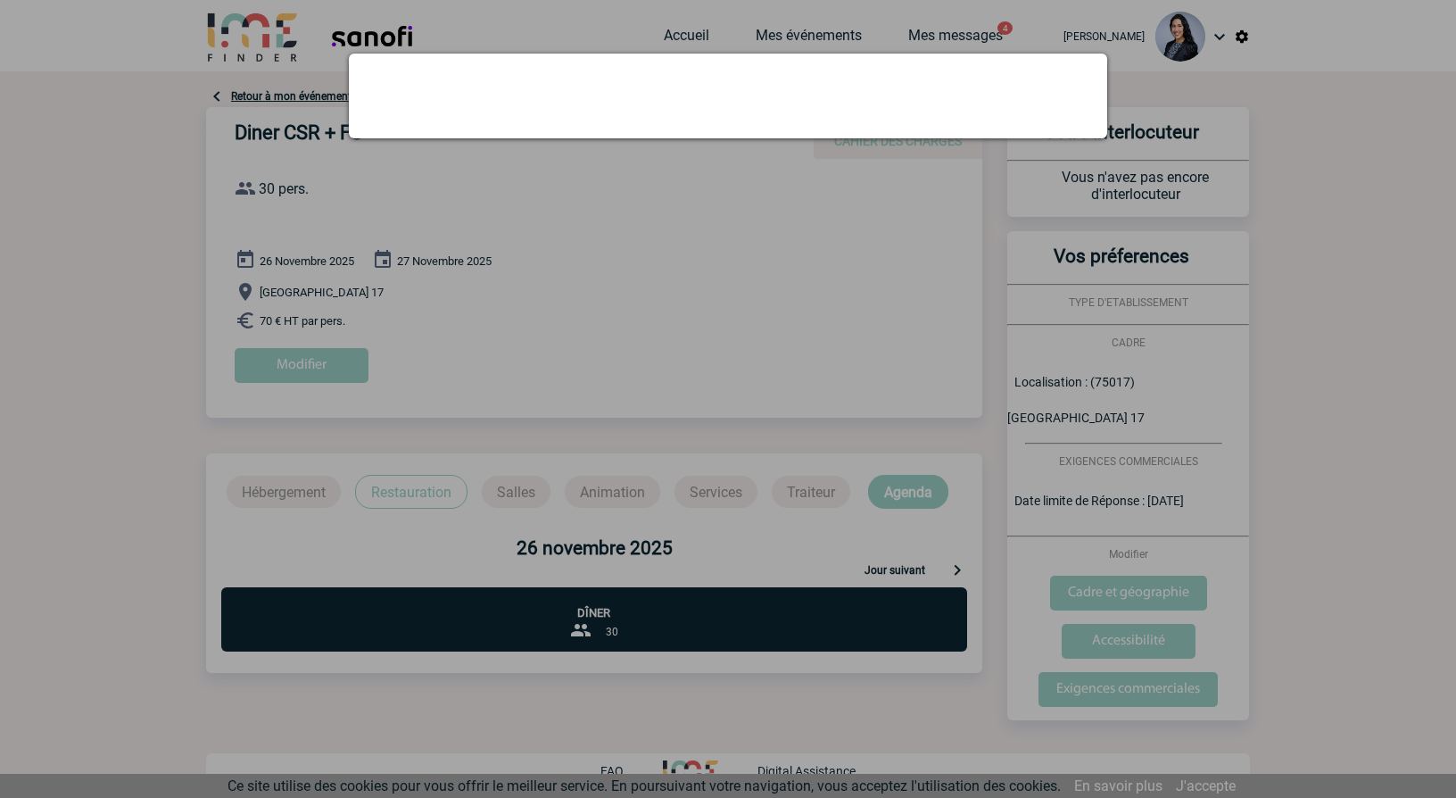
scroll to position [0, 0]
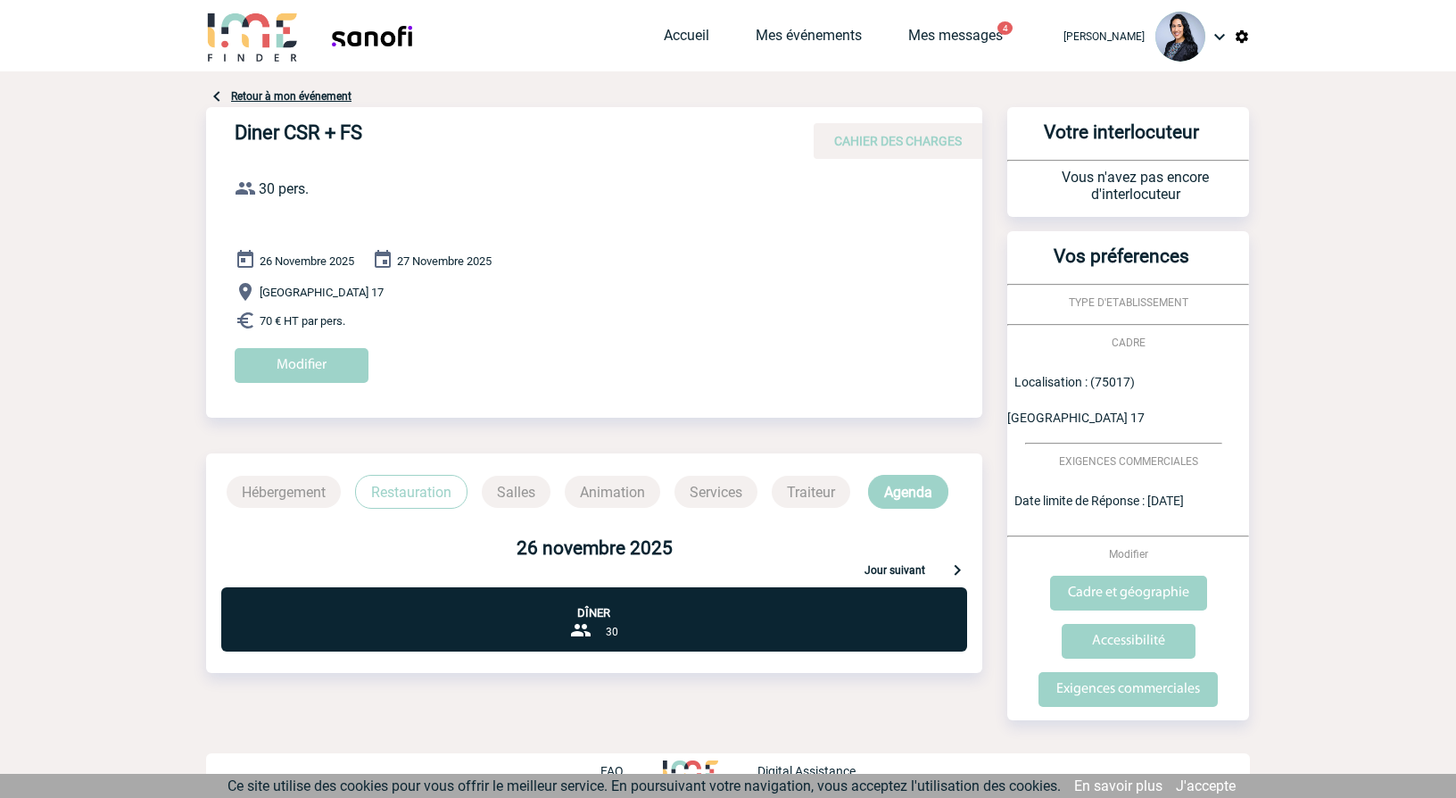
click at [301, 317] on span "70 € HT par pers." at bounding box center [303, 320] width 86 height 13
click at [250, 319] on img at bounding box center [245, 320] width 21 height 21
click at [880, 143] on span "CAHIER DES CHARGES" at bounding box center [898, 141] width 128 height 14
click at [270, 281] on div "26 Novembre 2025 27 Novembre 2025 Paris 17 70 € HT par pers. Modifier" at bounding box center [609, 322] width 748 height 147
click at [253, 311] on img at bounding box center [245, 320] width 21 height 21
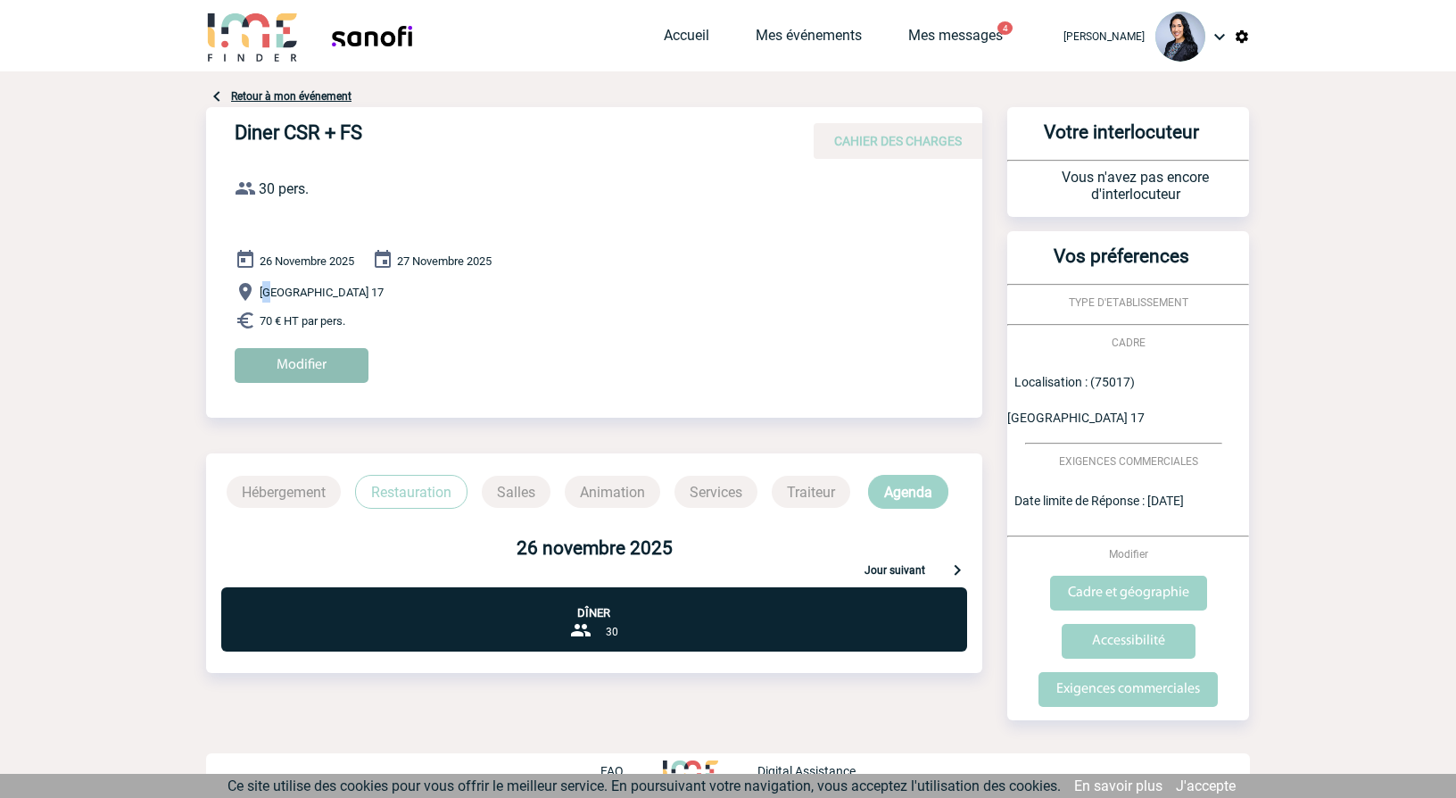
drag, startPoint x: 238, startPoint y: 324, endPoint x: 275, endPoint y: 347, distance: 43.3
click at [239, 326] on img at bounding box center [245, 320] width 21 height 21
click at [275, 348] on input "Modifier" at bounding box center [302, 365] width 134 height 35
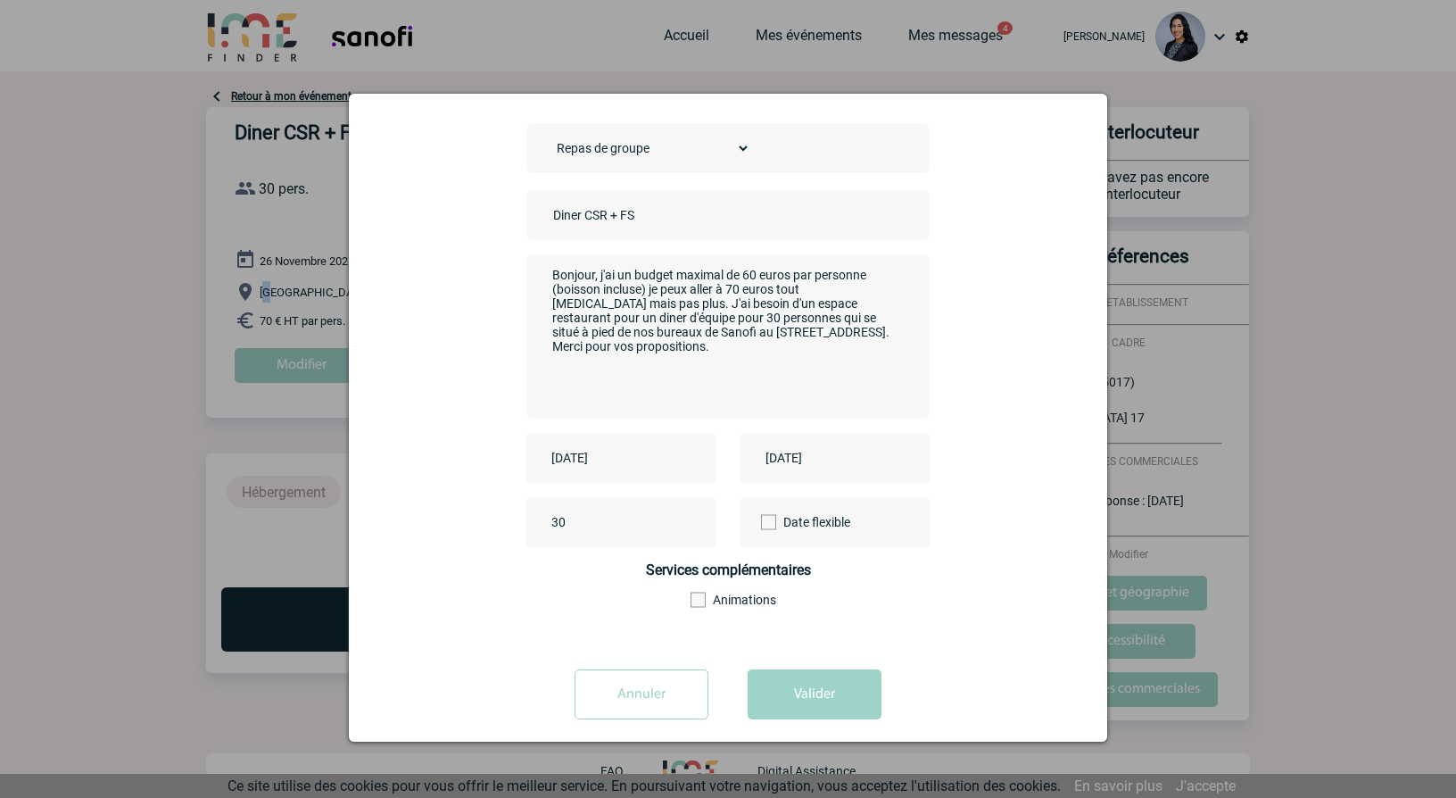
scroll to position [87, 0]
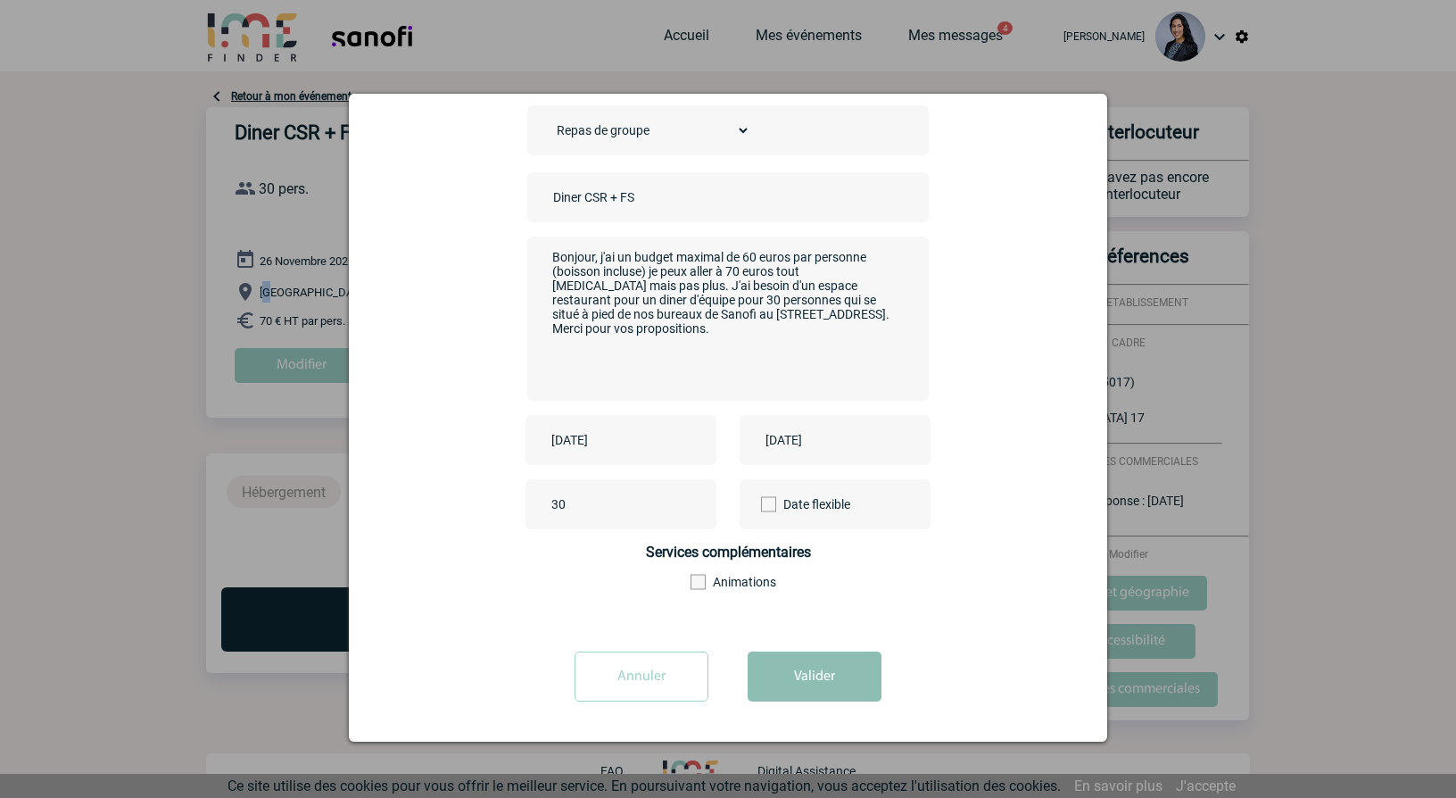
click at [762, 682] on button "Valider" at bounding box center [815, 676] width 134 height 50
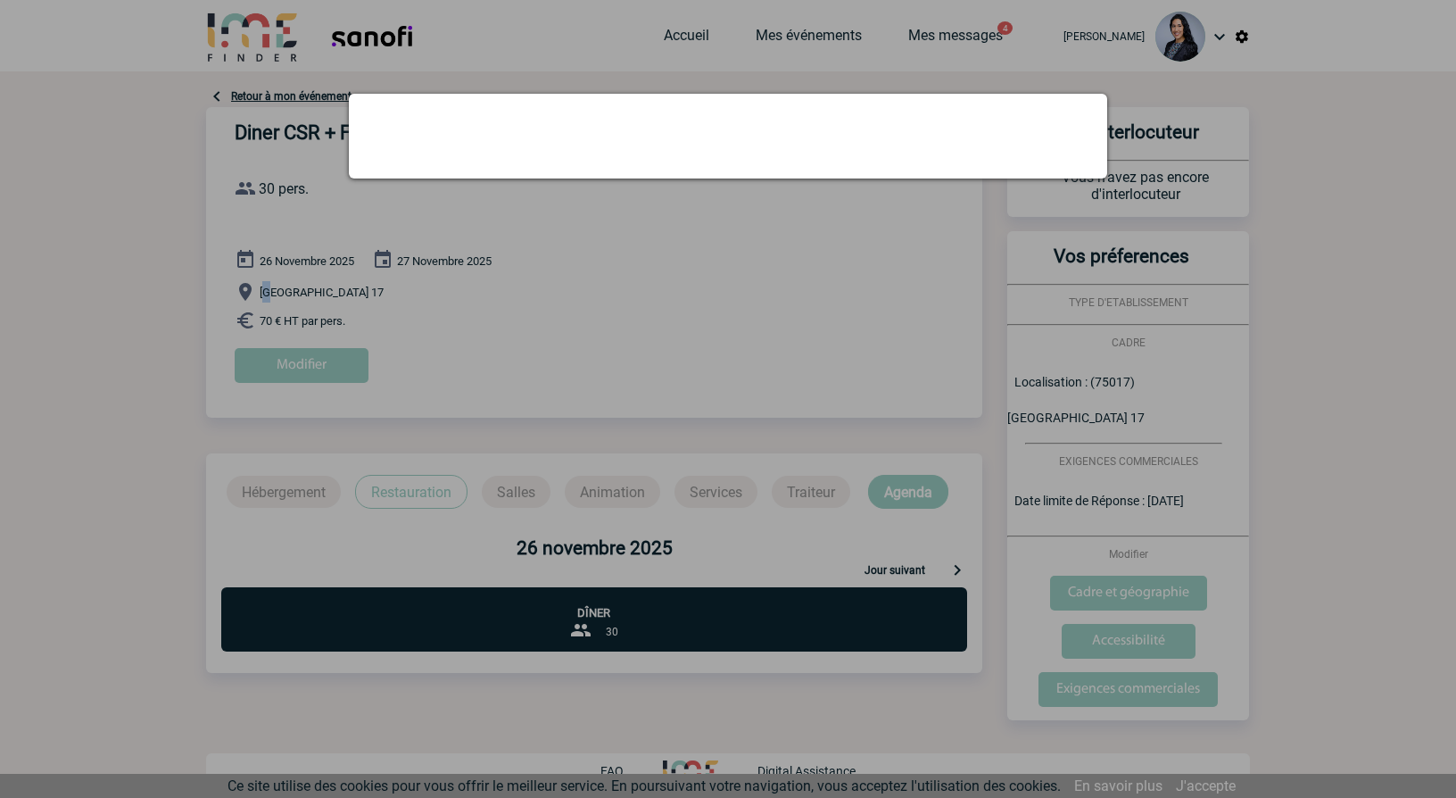
scroll to position [0, 0]
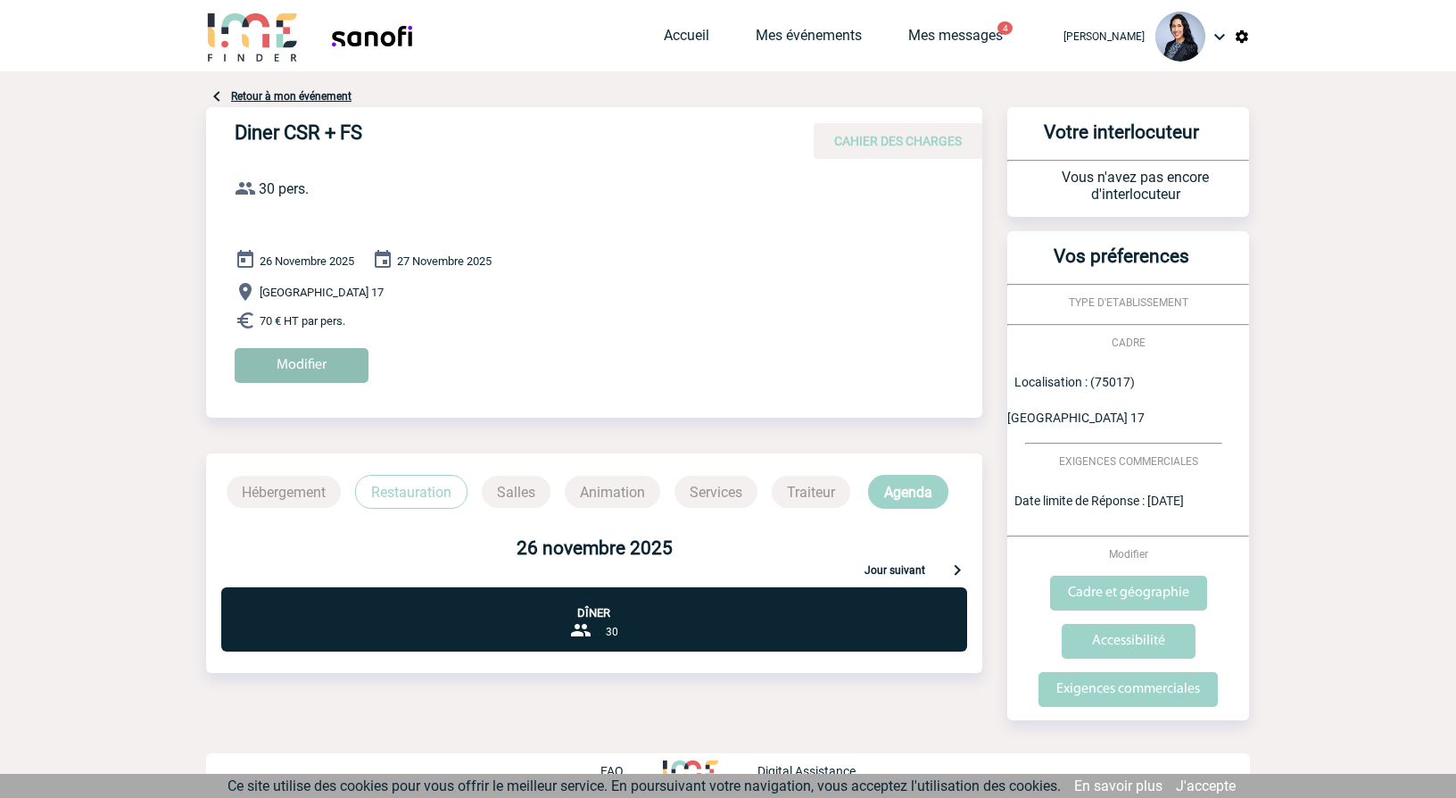
click at [335, 364] on input "Modifier" at bounding box center [302, 365] width 134 height 35
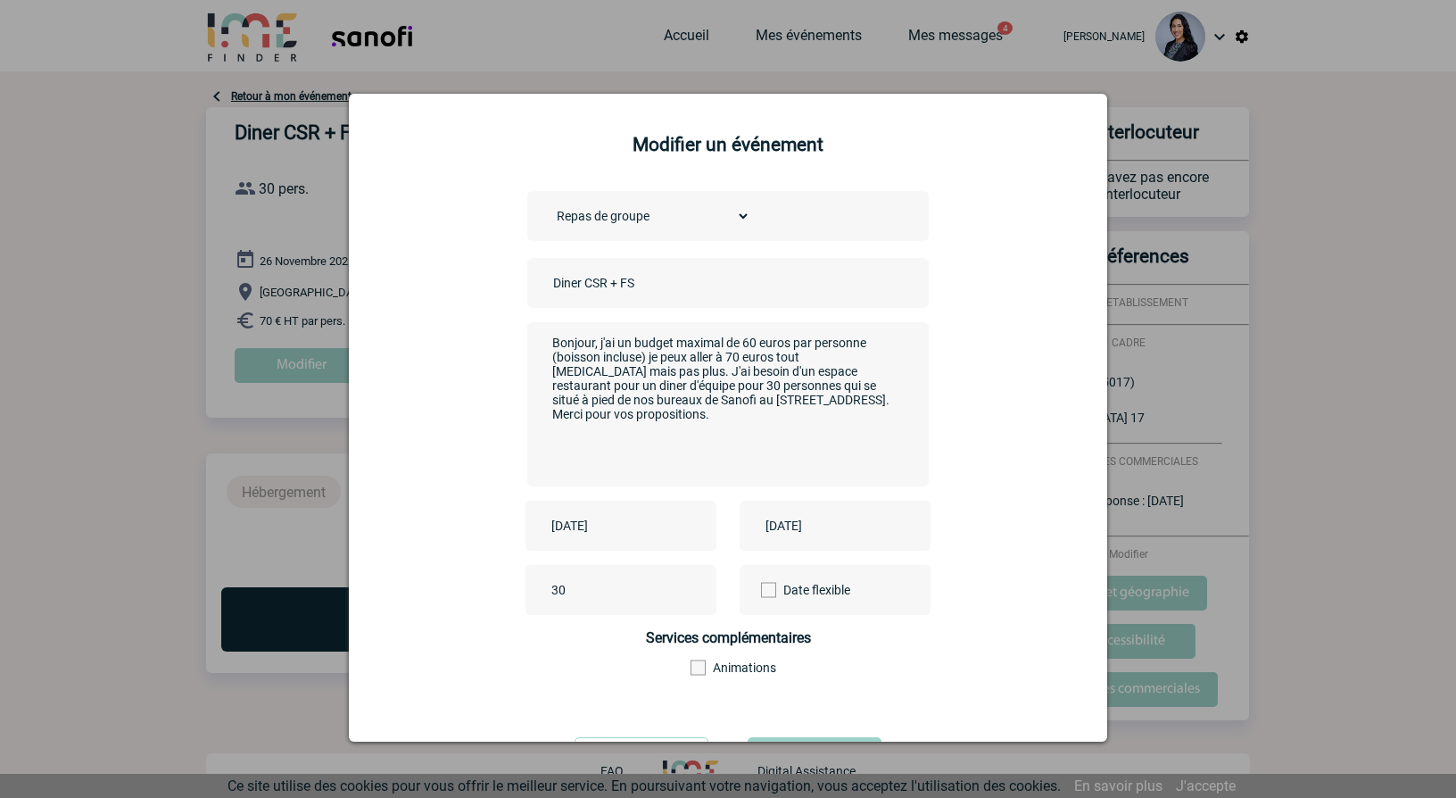
drag, startPoint x: 546, startPoint y: 346, endPoint x: 717, endPoint y: 423, distance: 187.7
click at [717, 423] on textarea "Bonjour, j'ai un budget maximal de 60 euros par personne (boisson incluse) je p…" at bounding box center [724, 402] width 352 height 143
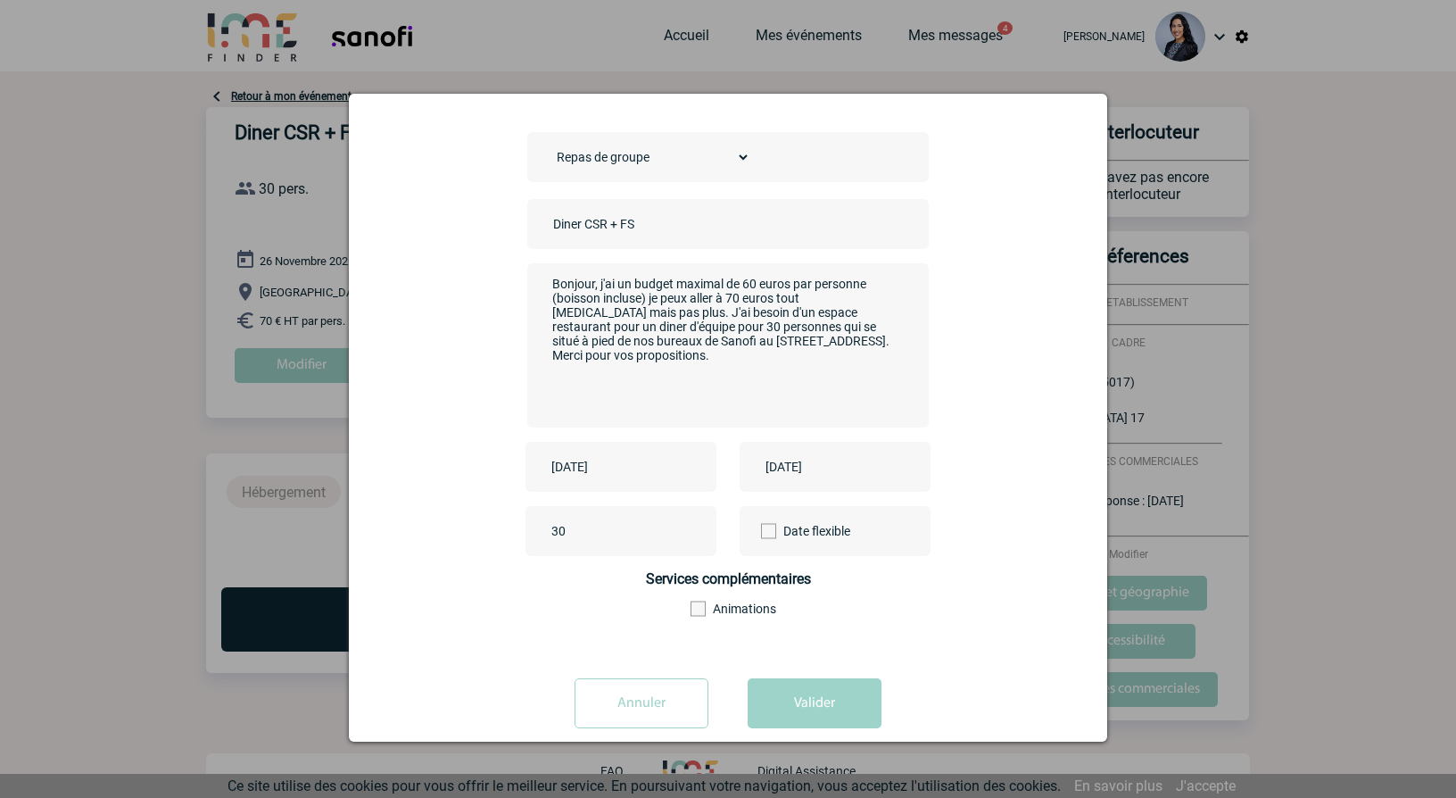
scroll to position [87, 0]
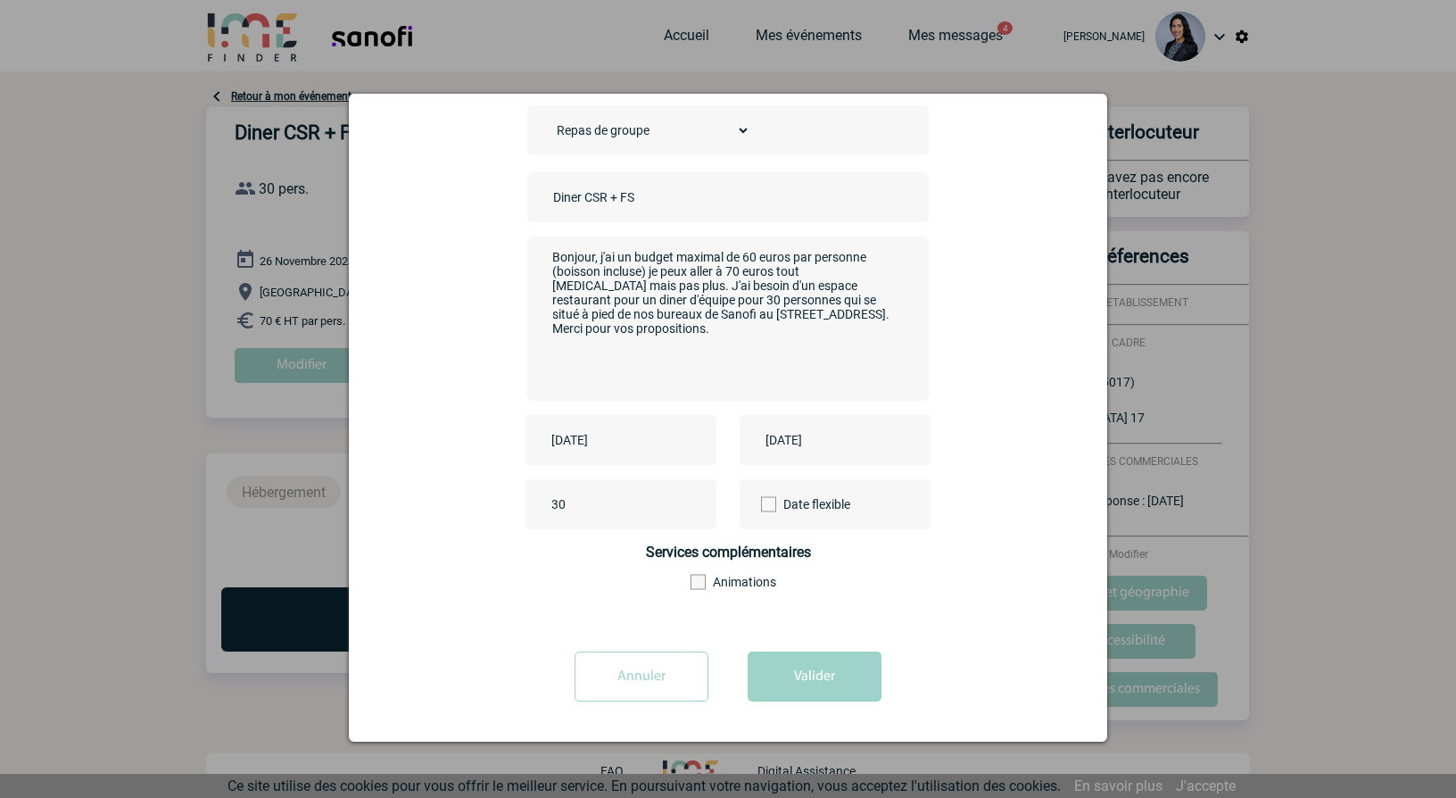
drag, startPoint x: 764, startPoint y: 672, endPoint x: 601, endPoint y: 624, distance: 169.4
click at [757, 675] on button "Valider" at bounding box center [815, 676] width 134 height 50
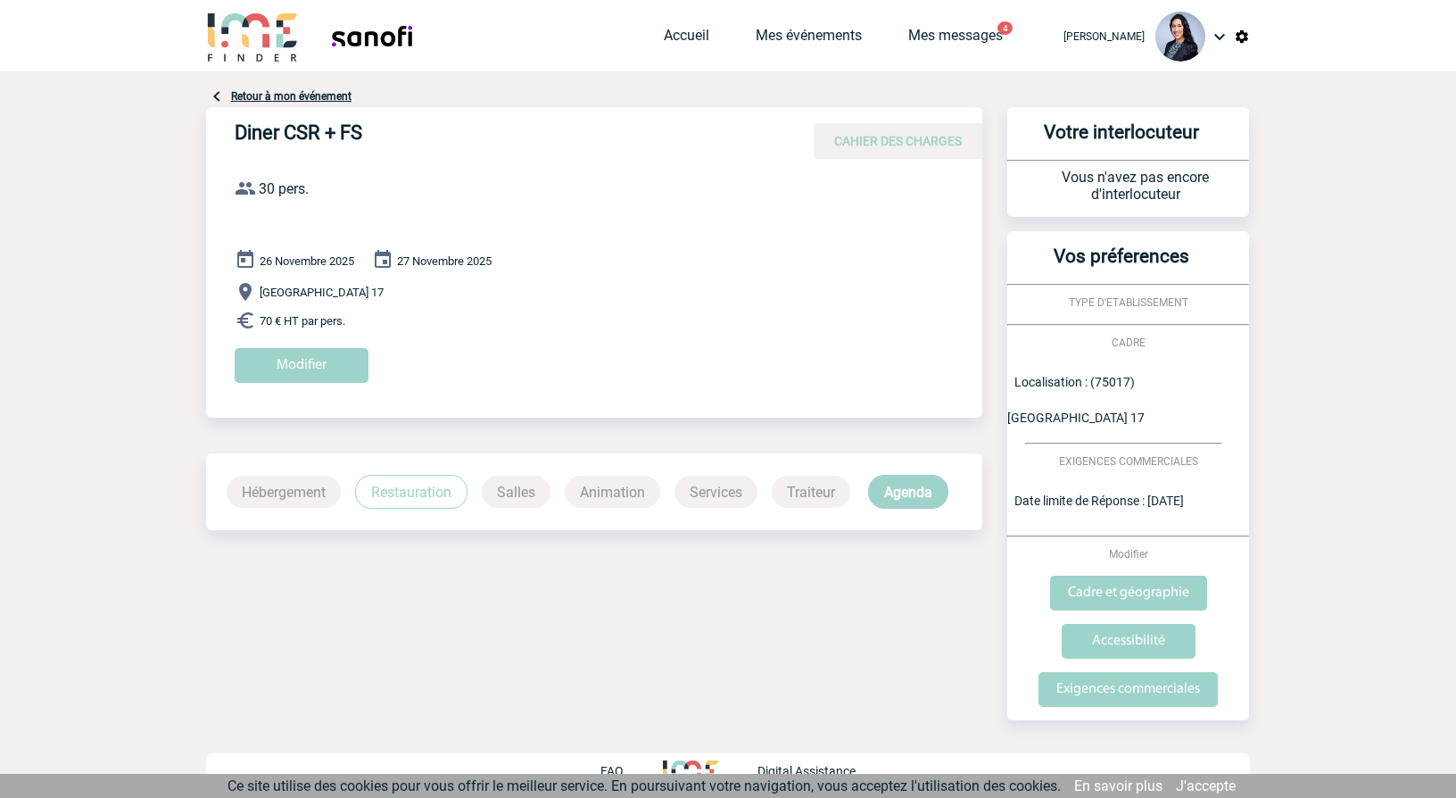
click at [291, 94] on link "Retour à mon événement" at bounding box center [291, 96] width 120 height 12
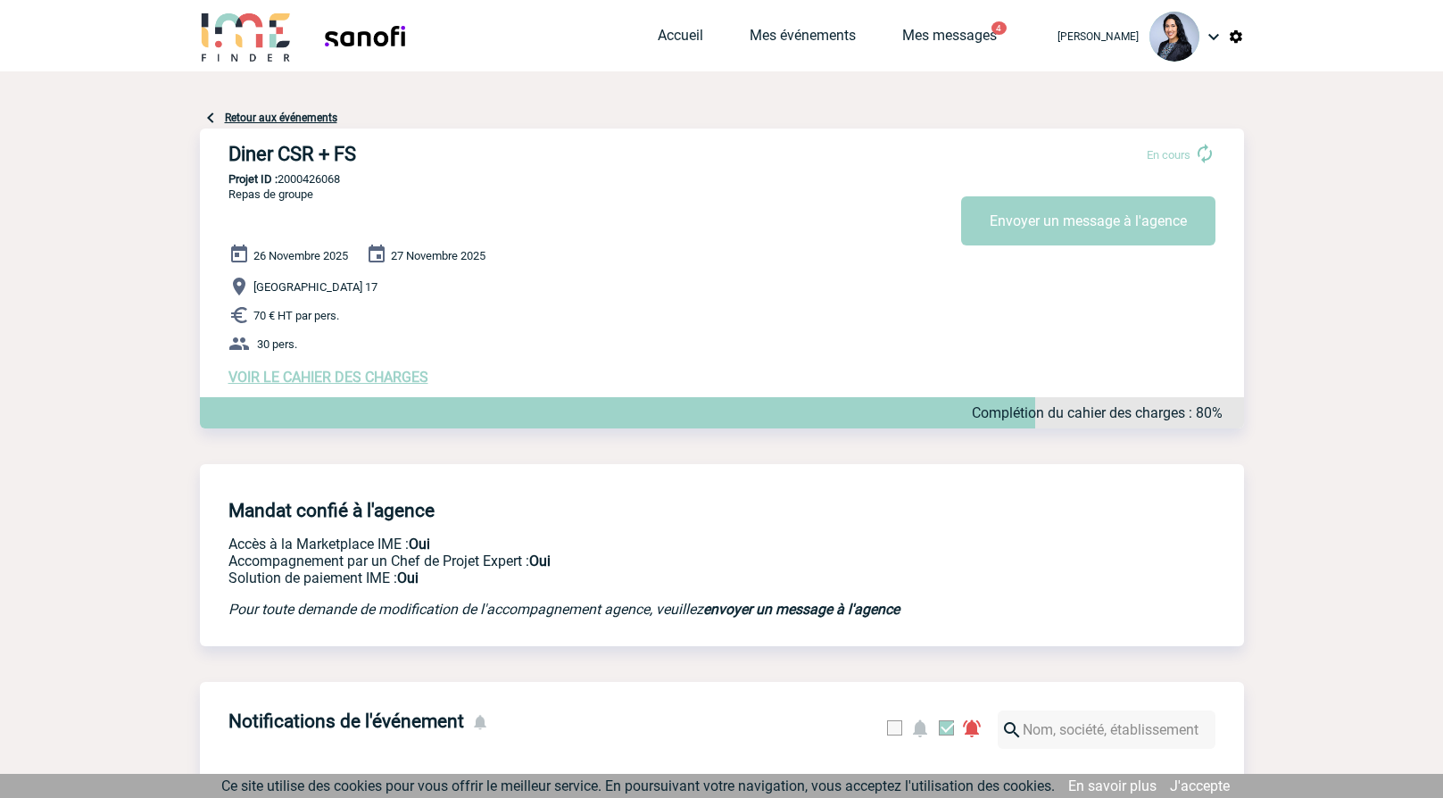
click at [265, 326] on p "70 € HT par pers." at bounding box center [736, 314] width 1016 height 21
click at [243, 320] on img at bounding box center [238, 314] width 21 height 21
click at [228, 323] on img at bounding box center [238, 314] width 21 height 21
click at [274, 386] on span "VOIR LE CAHIER DES CHARGES" at bounding box center [328, 377] width 200 height 17
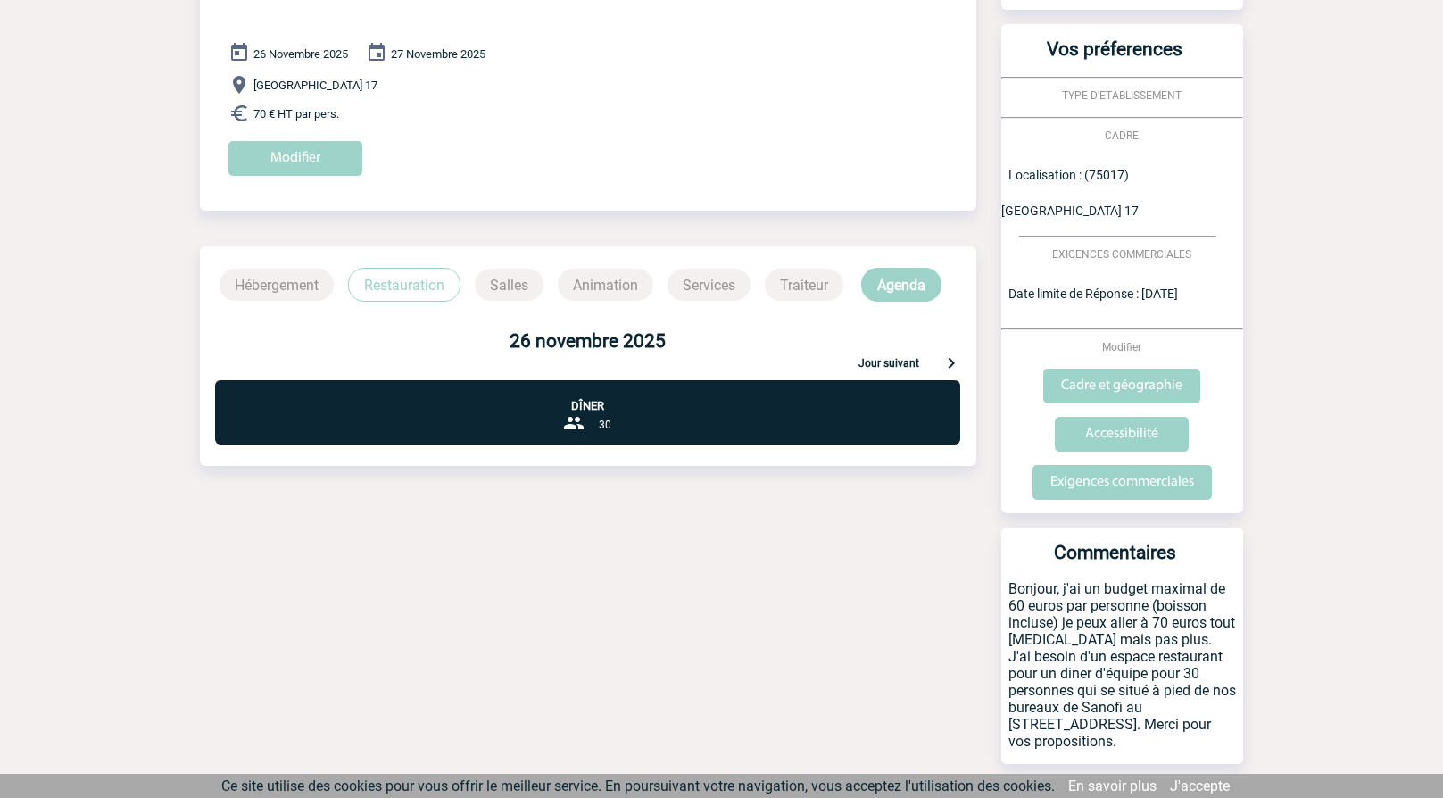
scroll to position [223, 0]
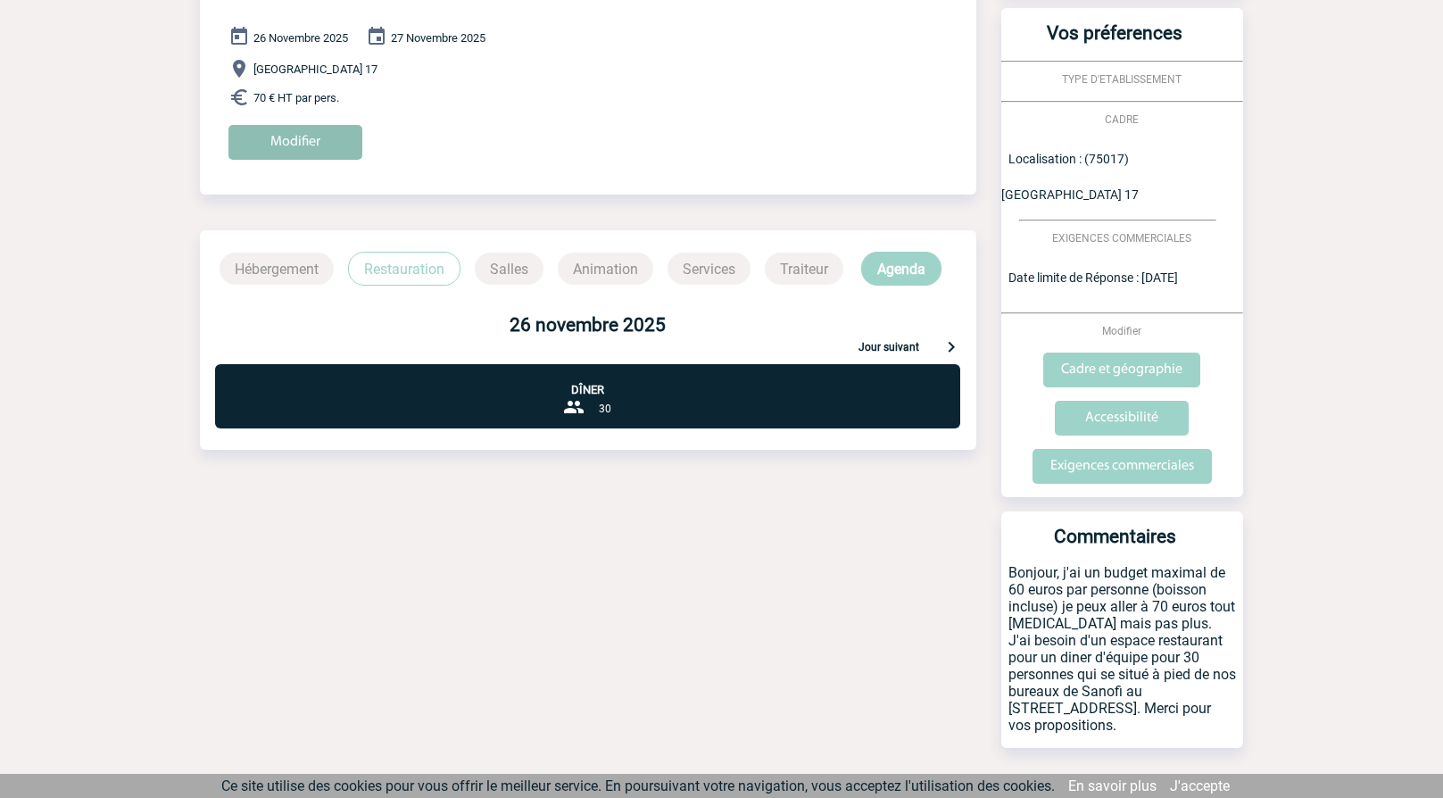
click at [292, 144] on input "Modifier" at bounding box center [295, 142] width 134 height 35
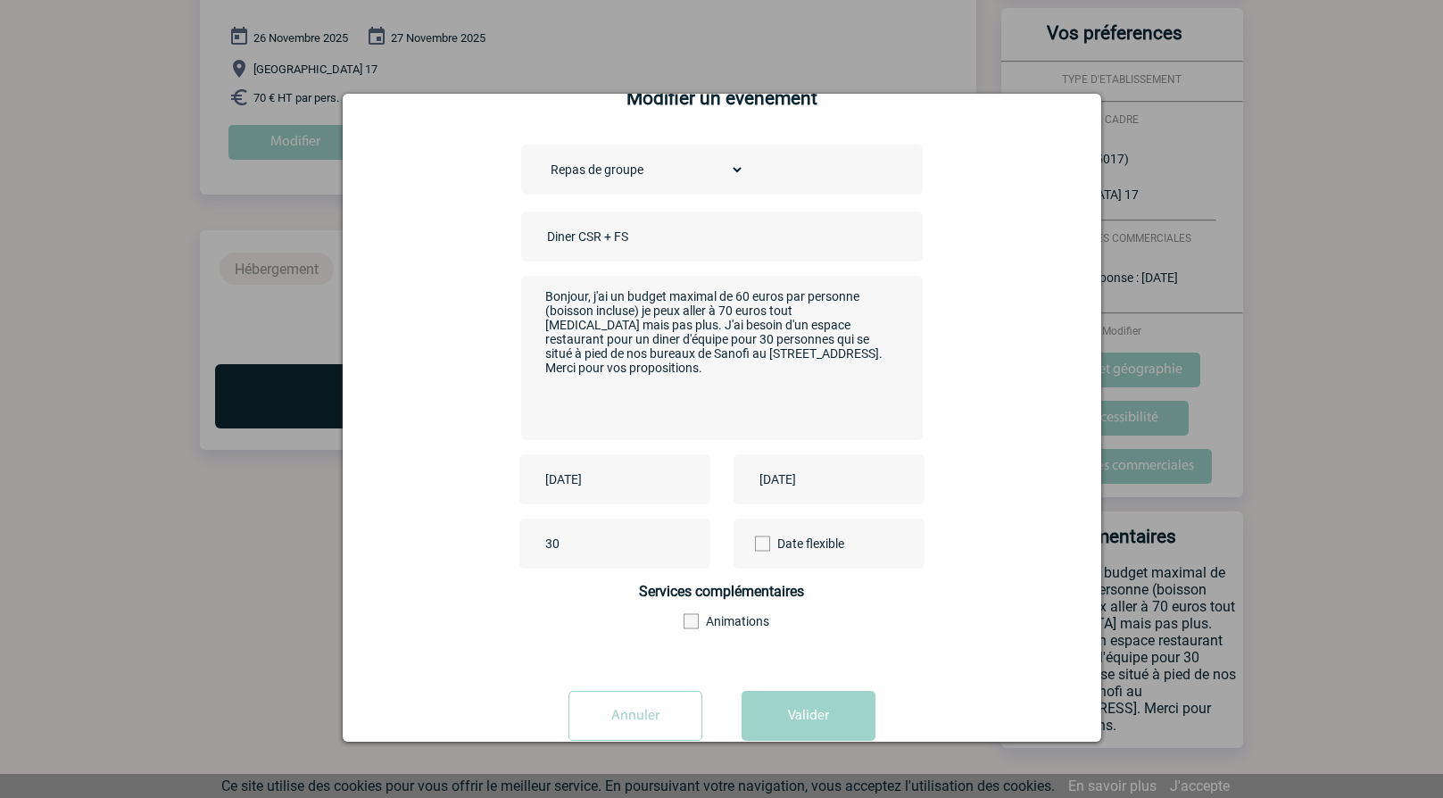
scroll to position [87, 0]
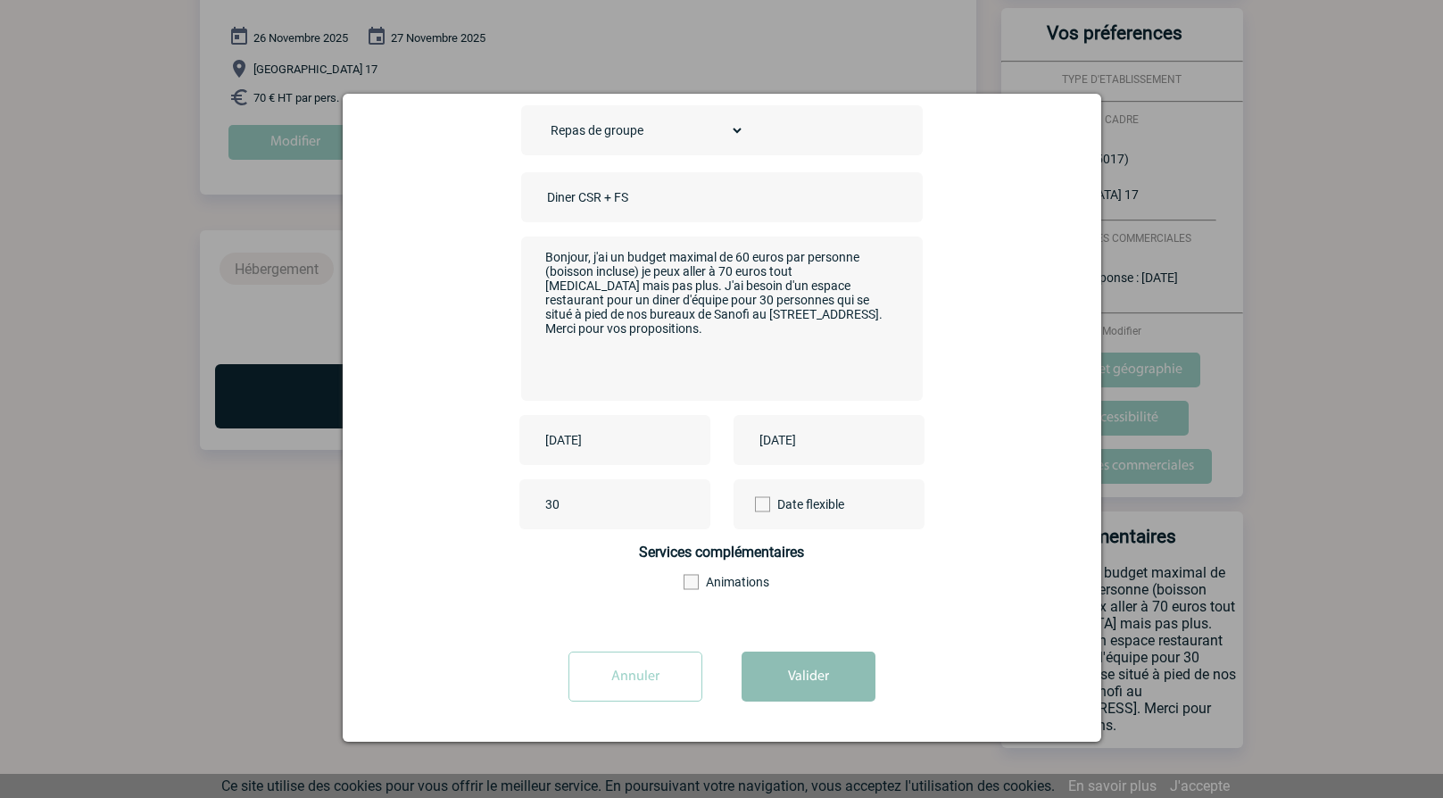
click at [783, 668] on button "Valider" at bounding box center [809, 676] width 134 height 50
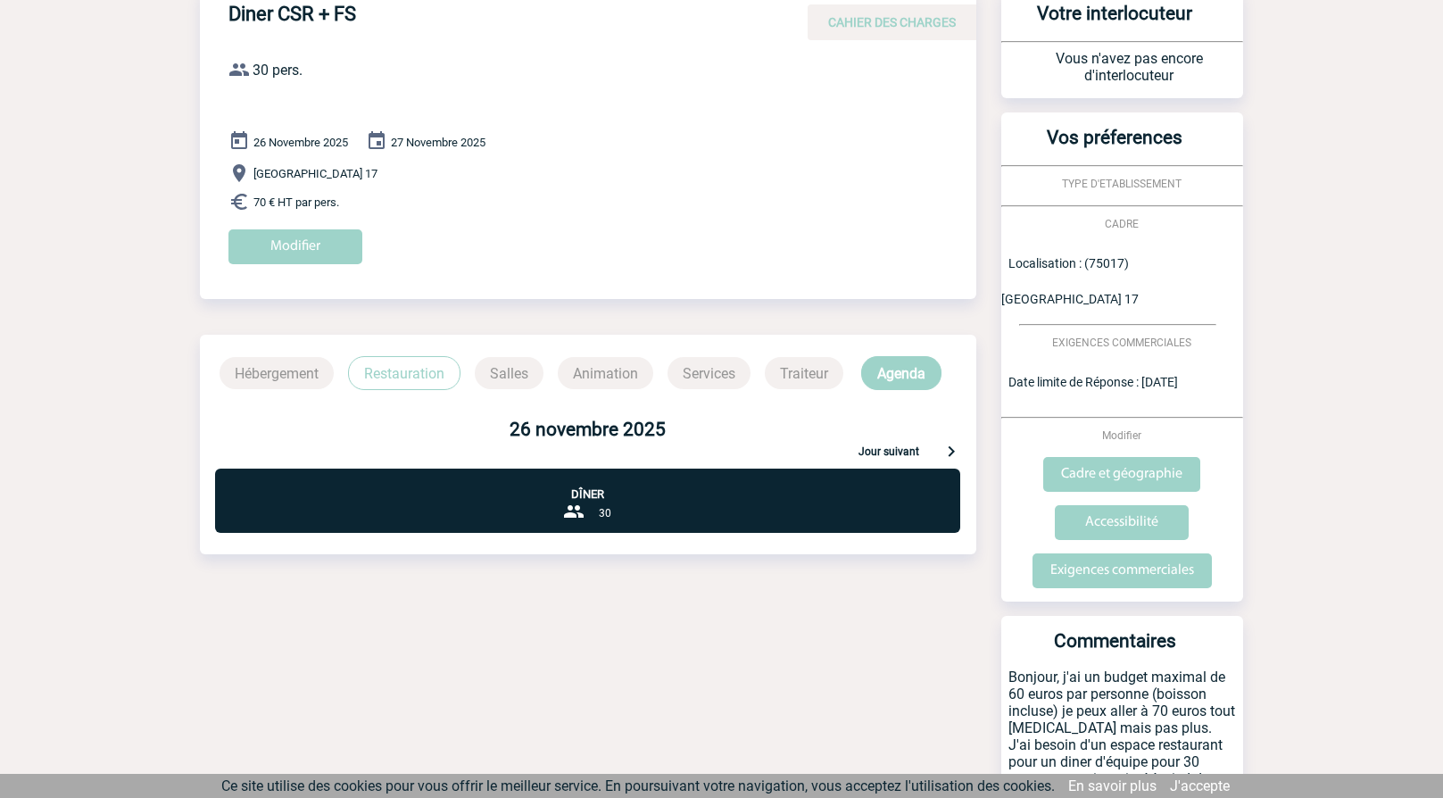
scroll to position [0, 0]
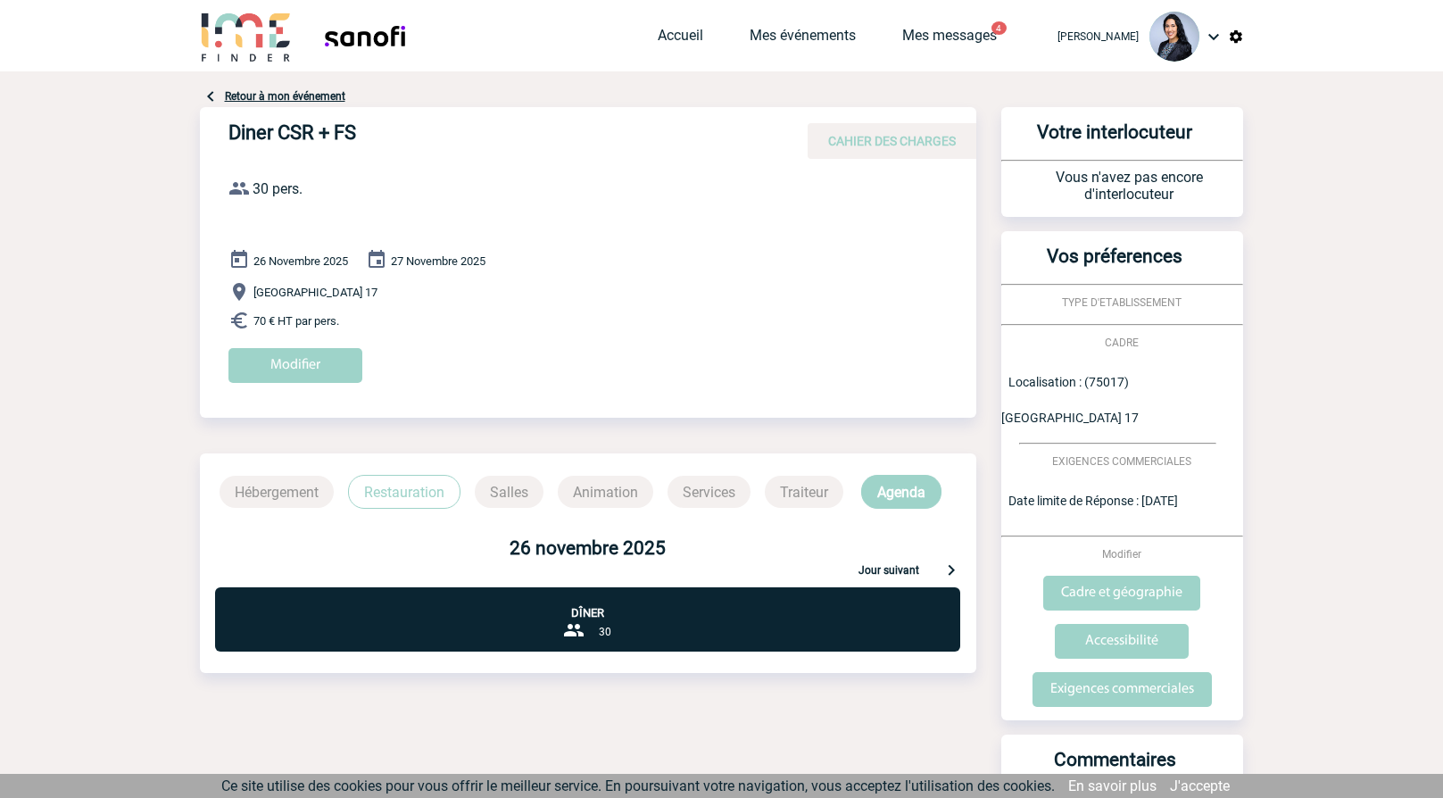
click at [1122, 176] on span "Vous n'avez pas encore d'interlocuteur" at bounding box center [1129, 186] width 147 height 34
click at [1047, 493] on span "Date limite de Réponse : 17/10/2025" at bounding box center [1093, 500] width 170 height 14
click at [1114, 178] on span "Vous n'avez pas encore d'interlocuteur" at bounding box center [1129, 186] width 147 height 34
click at [966, 33] on link "Mes messages" at bounding box center [949, 39] width 95 height 25
